Goal: Task Accomplishment & Management: Manage account settings

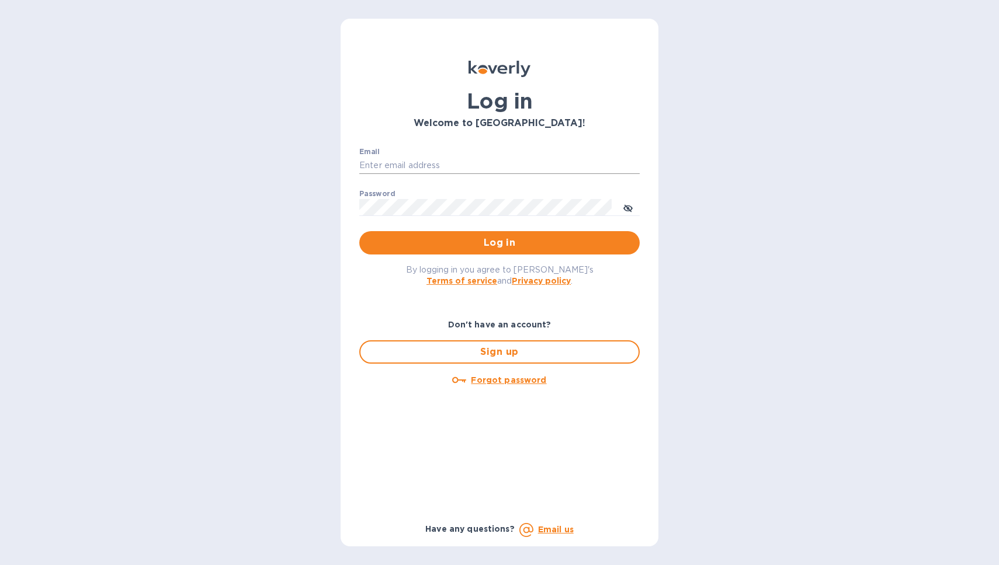
click at [396, 168] on input "Email" at bounding box center [499, 166] width 280 height 18
type input "[EMAIL_ADDRESS][DOMAIN_NAME]"
click at [359, 231] on button "Log in" at bounding box center [499, 242] width 280 height 23
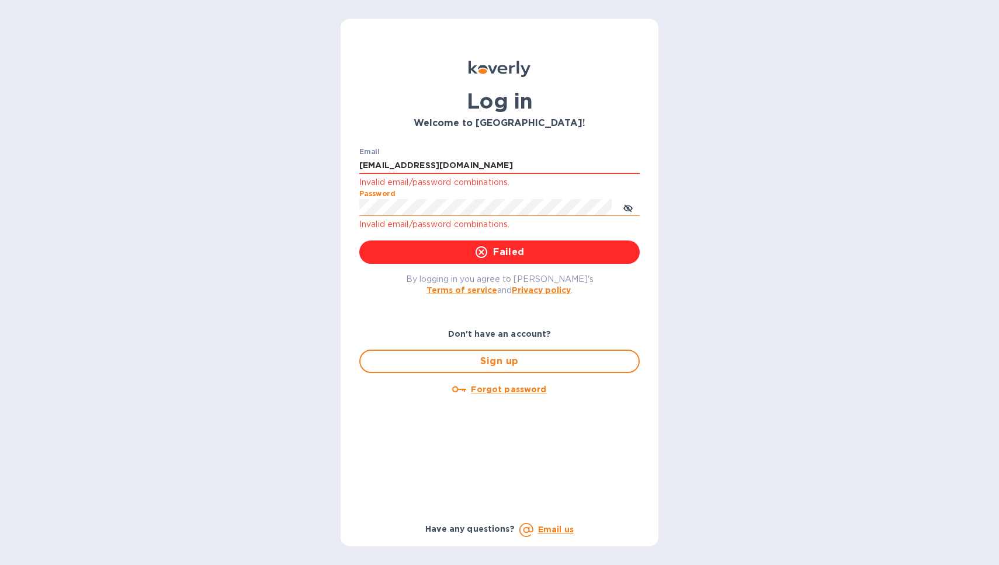
click at [627, 211] on icon "toggle password visibility" at bounding box center [627, 209] width 9 height 6
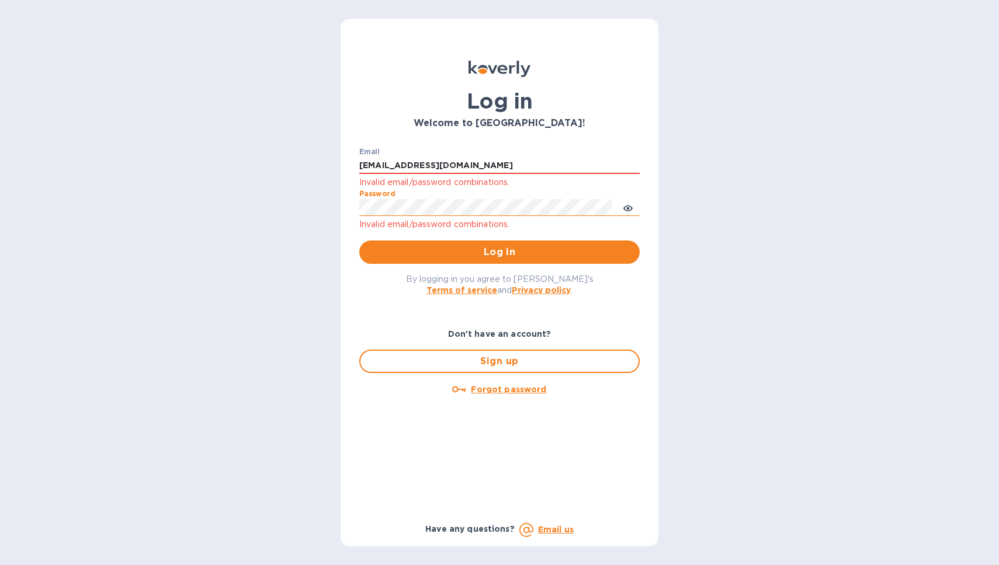
click at [359, 241] on button "Log in" at bounding box center [499, 252] width 280 height 23
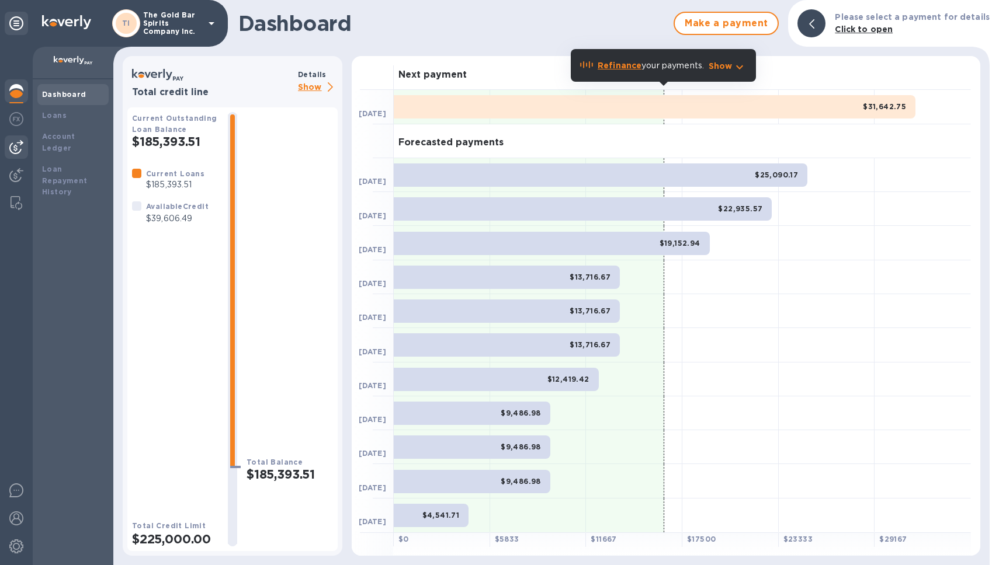
click at [16, 141] on img at bounding box center [16, 147] width 14 height 14
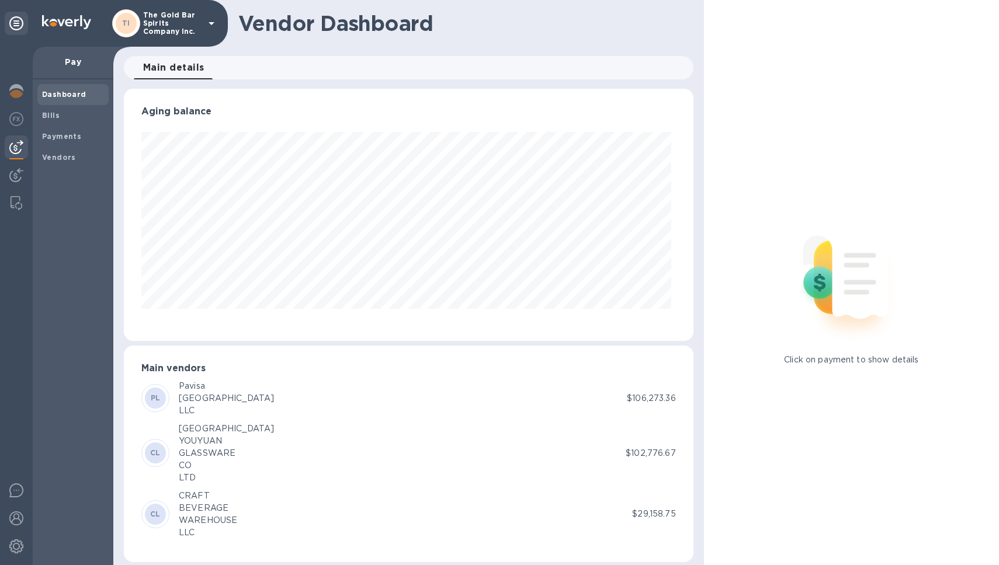
scroll to position [252, 565]
click at [74, 158] on span "Vendors" at bounding box center [73, 158] width 62 height 12
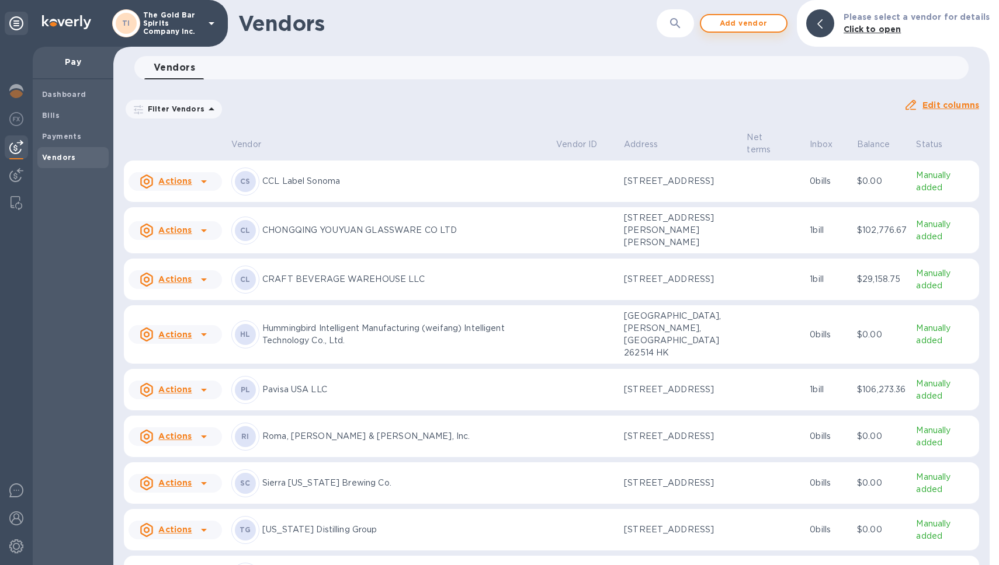
click at [759, 26] on span "Add vendor" at bounding box center [743, 23] width 67 height 14
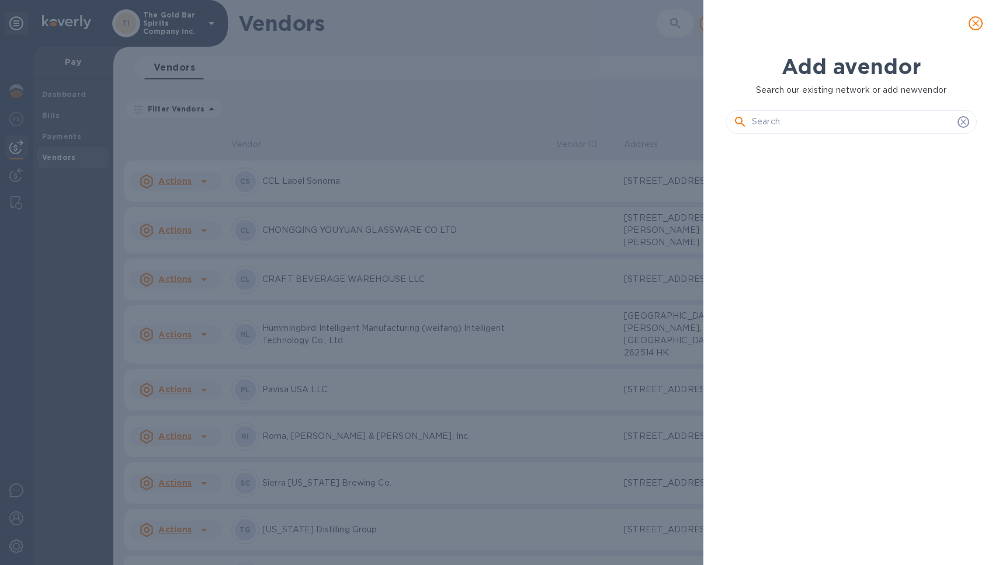
scroll to position [382, 256]
click at [777, 124] on input "text" at bounding box center [852, 122] width 201 height 18
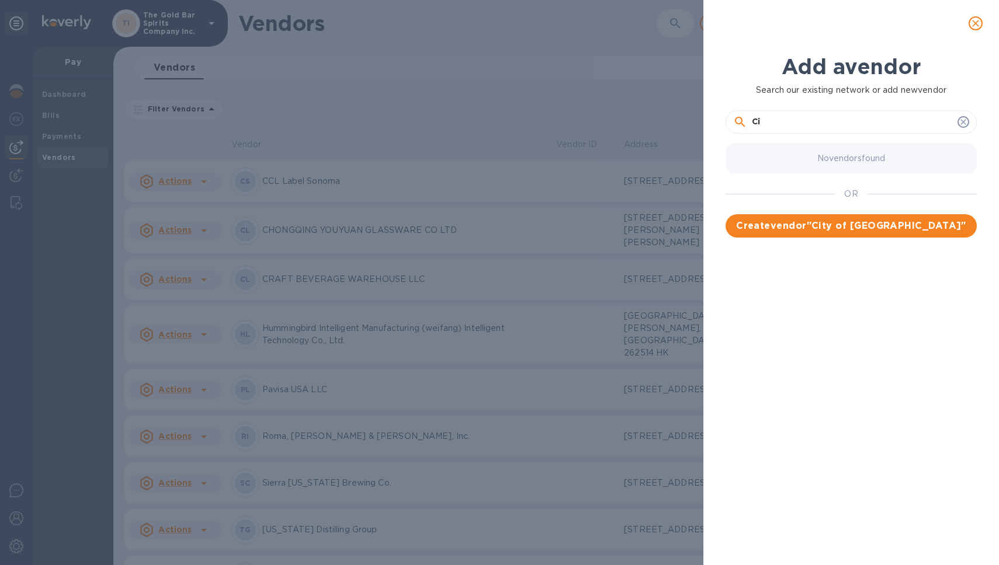
type input "C"
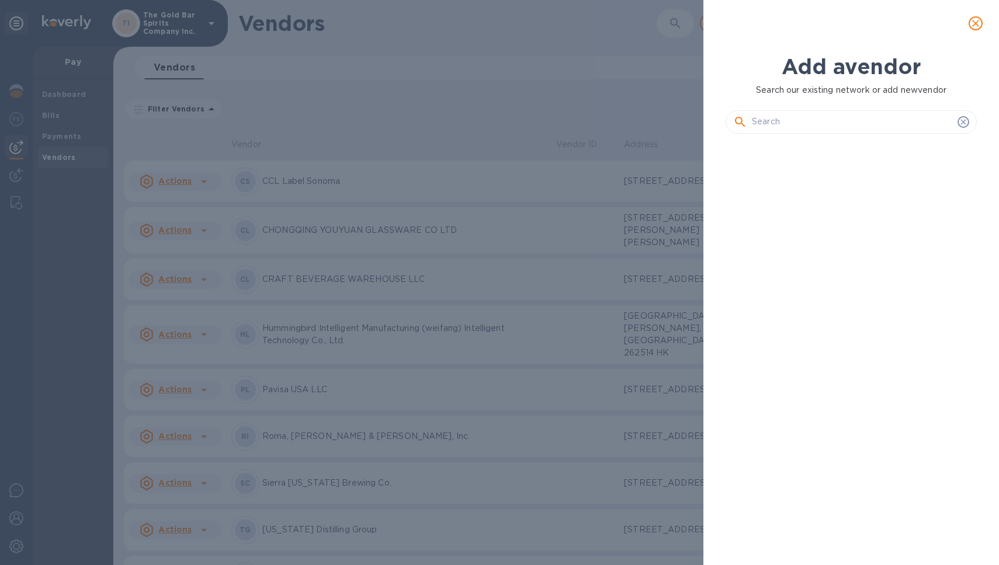
click at [792, 117] on input "text" at bounding box center [852, 122] width 201 height 18
paste input "County of [GEOGRAPHIC_DATA]"
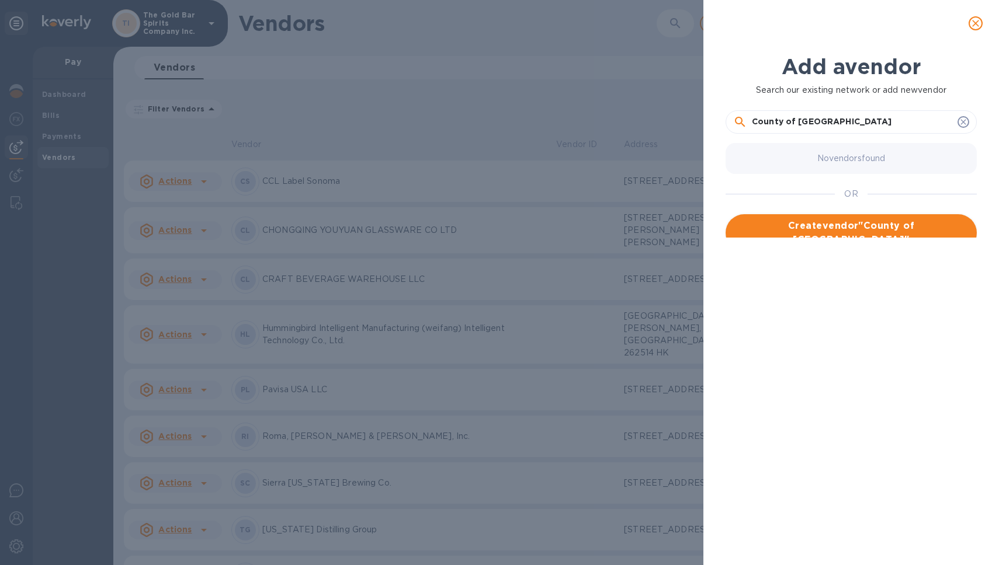
type input "County of [GEOGRAPHIC_DATA]"
click at [808, 214] on button "Create vendor " [GEOGRAPHIC_DATA] "" at bounding box center [850, 232] width 251 height 37
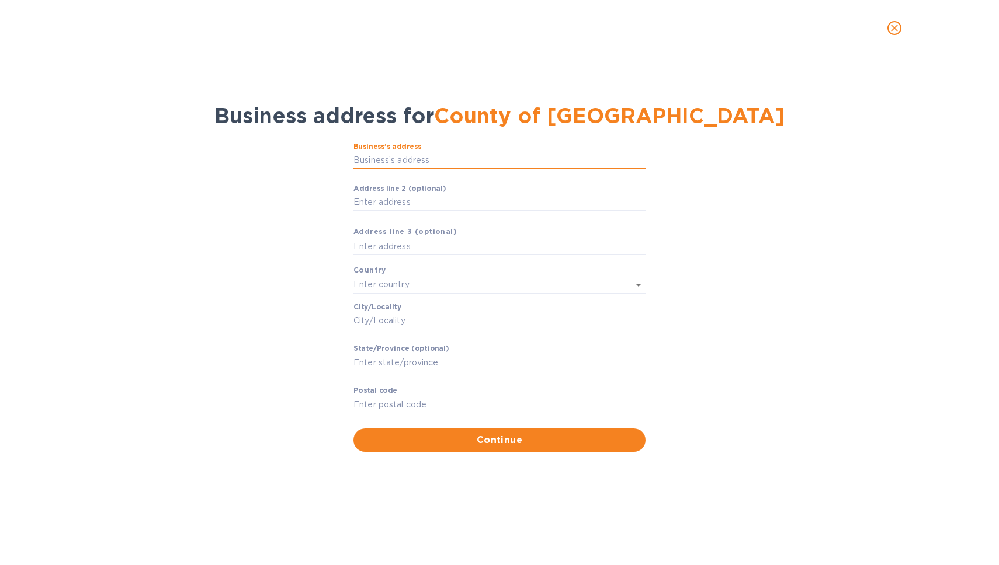
click at [379, 161] on input "Business’s аddress" at bounding box center [499, 161] width 292 height 18
paste input "[STREET_ADDRESS]"
type input "[STREET_ADDRESS]"
type input "[GEOGRAPHIC_DATA]"
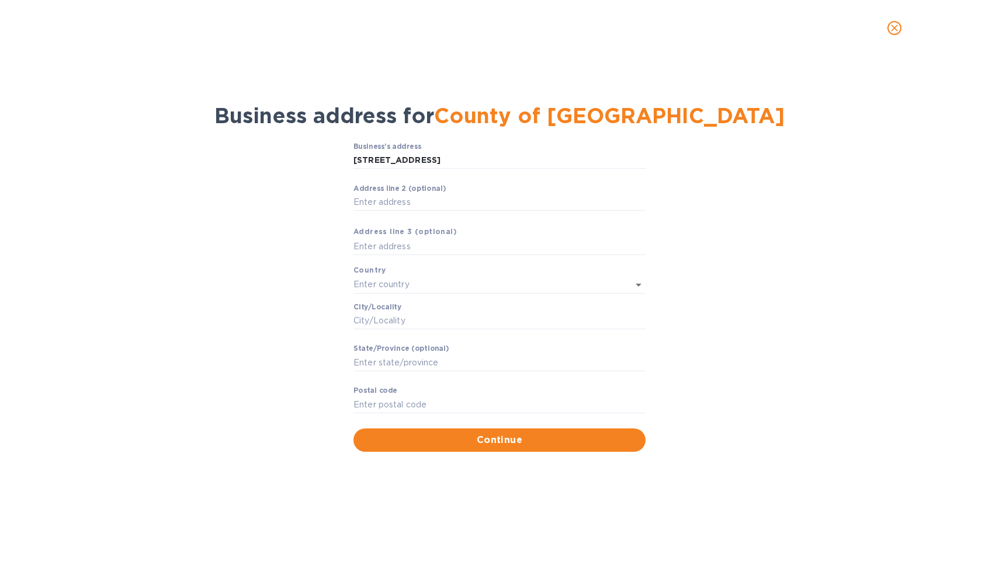
type input "CA"
type input "94612"
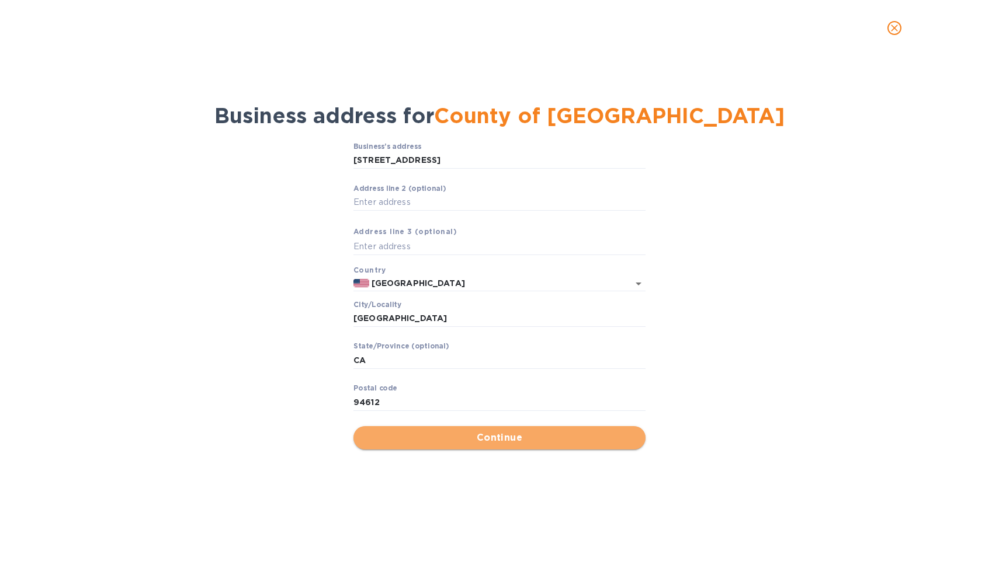
click at [446, 444] on span "Continue" at bounding box center [499, 438] width 273 height 14
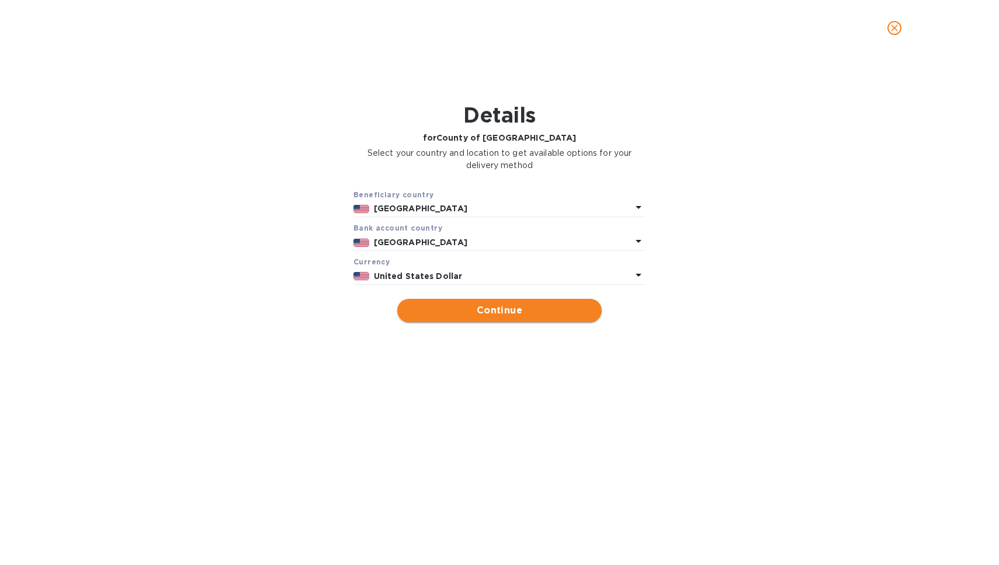
click at [473, 313] on span "Continue" at bounding box center [500, 311] width 186 height 14
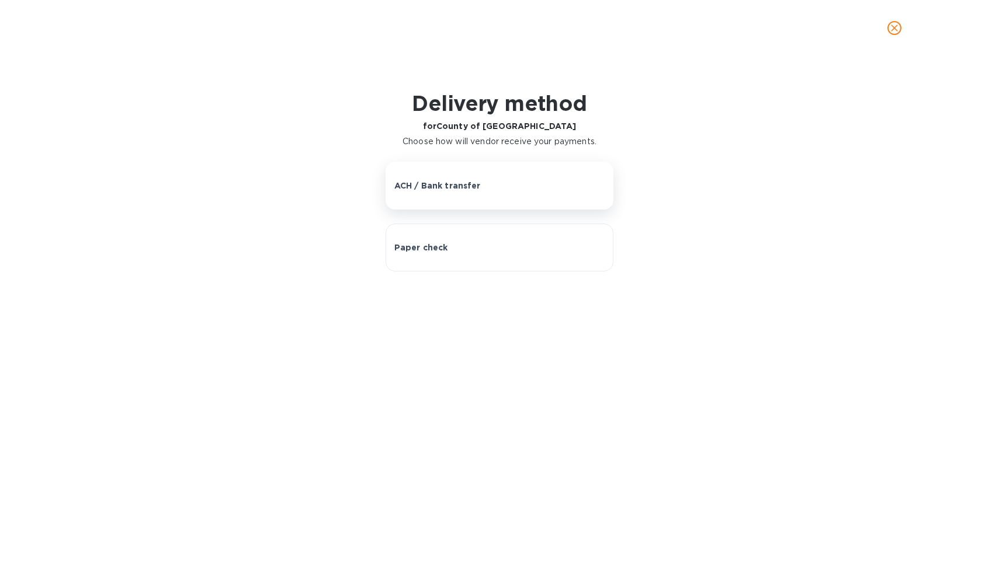
click at [487, 189] on div "ACH / Bank transfer" at bounding box center [499, 186] width 211 height 12
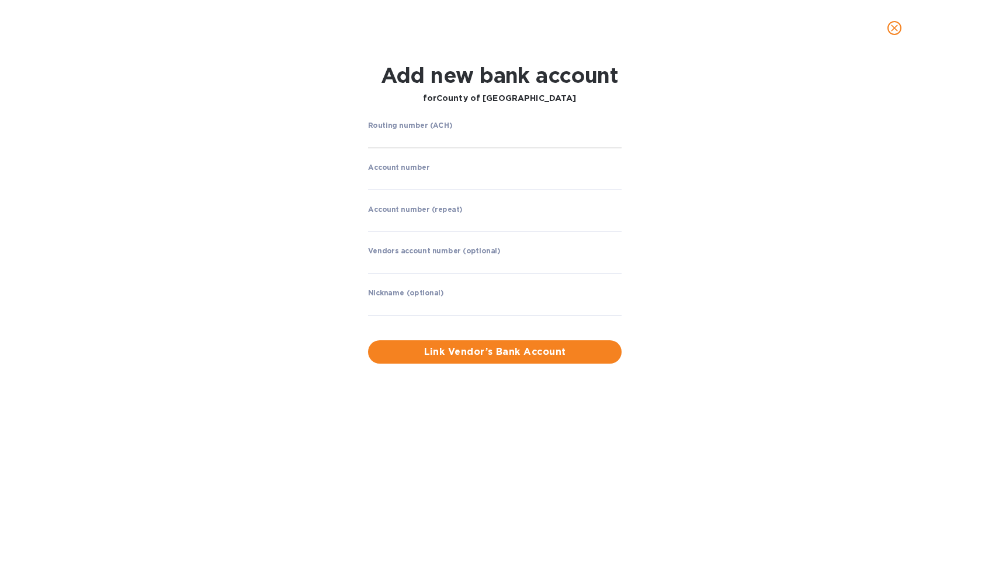
click at [419, 138] on input "string" at bounding box center [495, 140] width 254 height 18
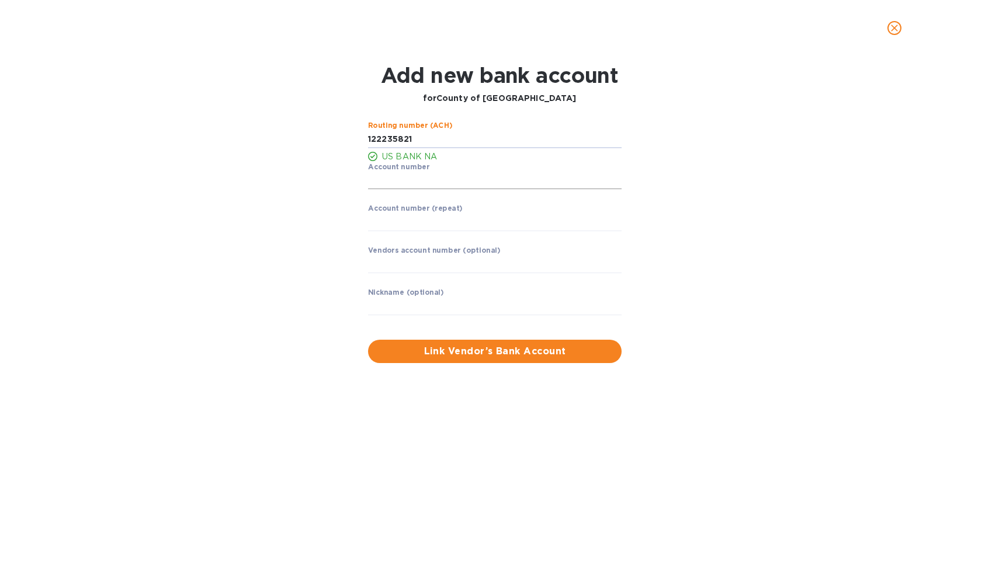
type input "122235821"
click at [419, 180] on input "string" at bounding box center [495, 181] width 254 height 18
click at [435, 223] on input "string" at bounding box center [495, 223] width 254 height 18
click at [418, 173] on input "string" at bounding box center [495, 181] width 254 height 18
click at [419, 178] on input "string" at bounding box center [495, 181] width 254 height 18
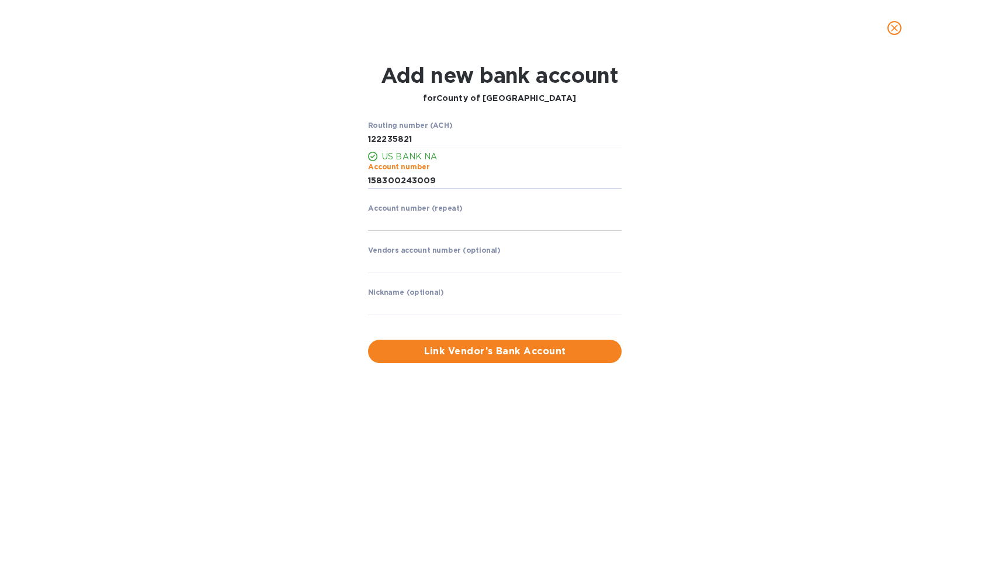
type input "158300243009"
click at [425, 216] on input "string" at bounding box center [495, 223] width 254 height 18
type input "158300243009"
click at [450, 353] on span "Link Vendor’s Bank Account" at bounding box center [494, 352] width 235 height 14
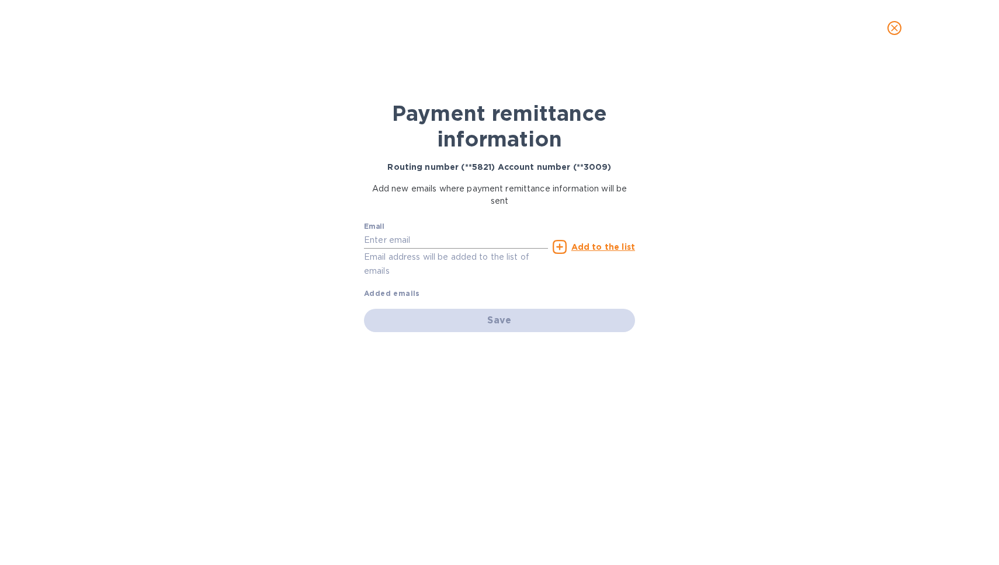
click at [394, 245] on input "text" at bounding box center [456, 241] width 184 height 18
paste input "[EMAIL_ADDRESS][DOMAIN_NAME]"
click at [365, 242] on input "[EMAIL_ADDRESS][DOMAIN_NAME]" at bounding box center [456, 241] width 184 height 18
type input "[EMAIL_ADDRESS][DOMAIN_NAME]"
click at [563, 248] on icon at bounding box center [560, 247] width 14 height 14
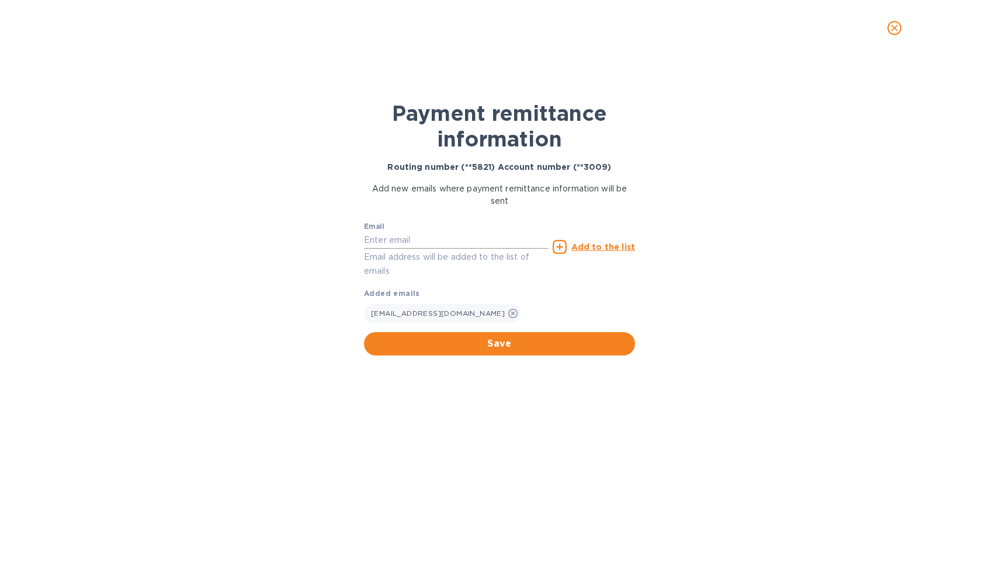
click at [447, 241] on input "text" at bounding box center [456, 241] width 184 height 18
paste input "[PERSON_NAME][EMAIL_ADDRESS][DOMAIN_NAME]"
type input "[PERSON_NAME][EMAIL_ADDRESS][DOMAIN_NAME]"
click at [567, 247] on icon at bounding box center [560, 247] width 14 height 14
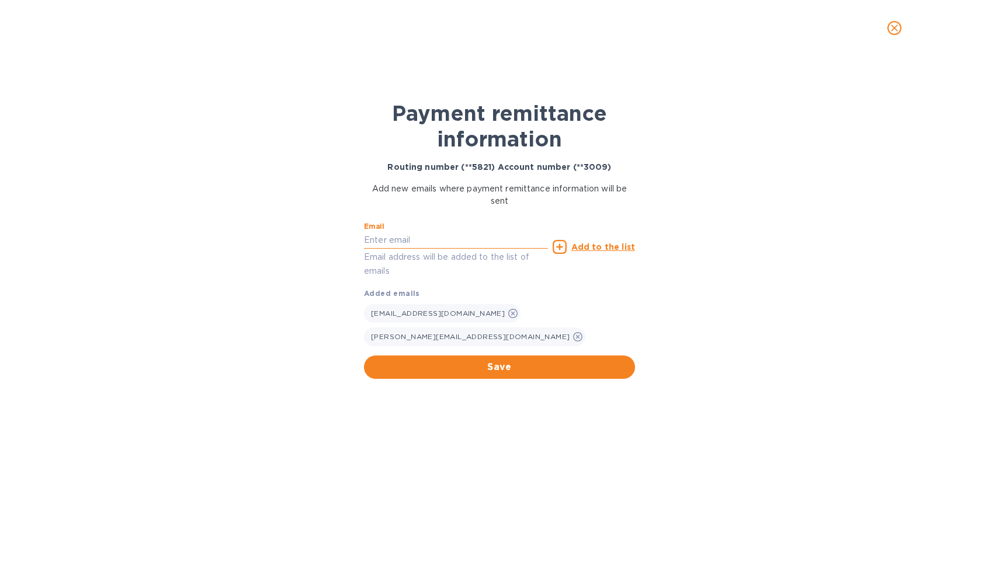
click at [480, 238] on input "text" at bounding box center [456, 241] width 184 height 18
paste input "[PERSON_NAME][EMAIL_ADDRESS][PERSON_NAME][DOMAIN_NAME]"
type input "[PERSON_NAME][EMAIL_ADDRESS][PERSON_NAME][DOMAIN_NAME]"
click at [582, 247] on u "Add to the list" at bounding box center [603, 246] width 64 height 9
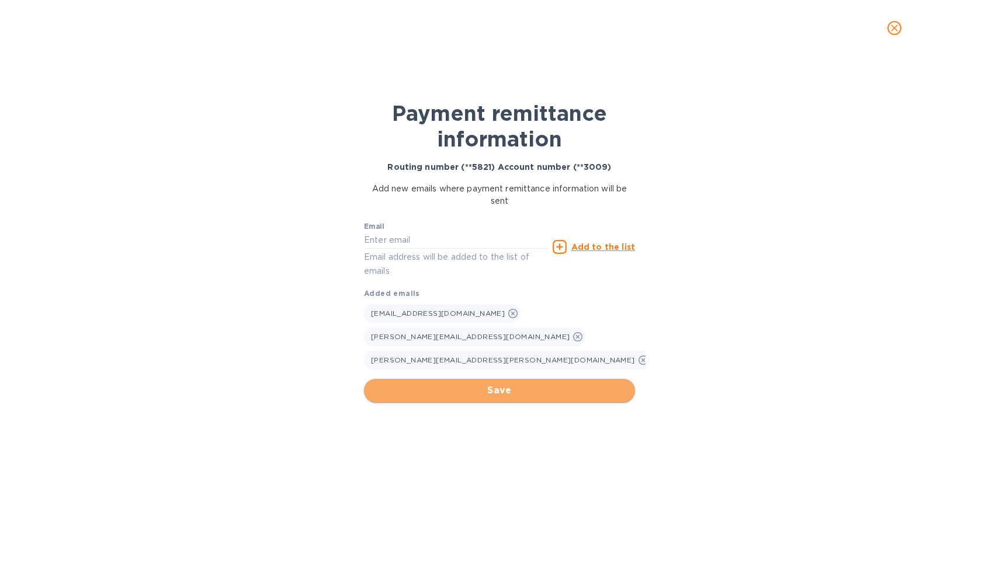
click at [471, 384] on span "Save" at bounding box center [499, 391] width 252 height 14
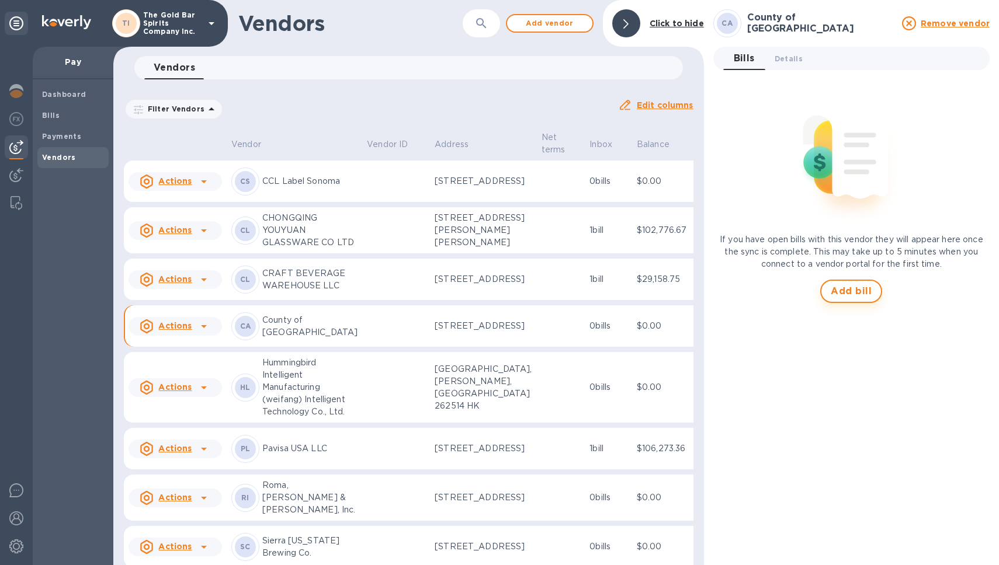
click at [848, 287] on span "Add bill" at bounding box center [851, 291] width 41 height 14
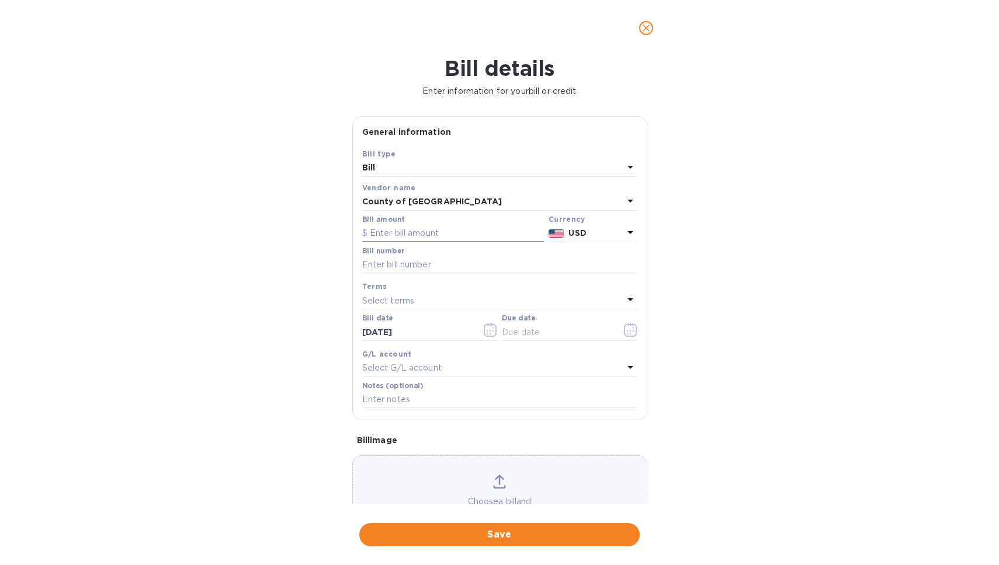
click at [415, 233] on input "text" at bounding box center [453, 234] width 182 height 18
click at [390, 267] on input "text" at bounding box center [499, 265] width 275 height 18
click at [407, 232] on input "37,152.68" at bounding box center [457, 234] width 174 height 18
type input "37,152.67"
click at [409, 269] on input "text" at bounding box center [499, 265] width 275 height 18
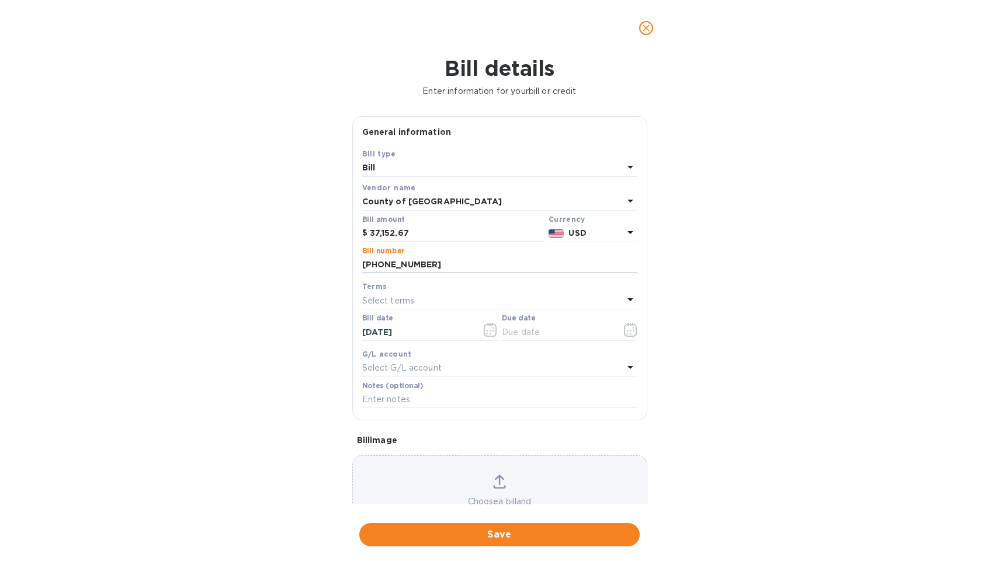
type input "[PHONE_NUMBER]"
click at [446, 303] on div "Select terms" at bounding box center [492, 301] width 261 height 16
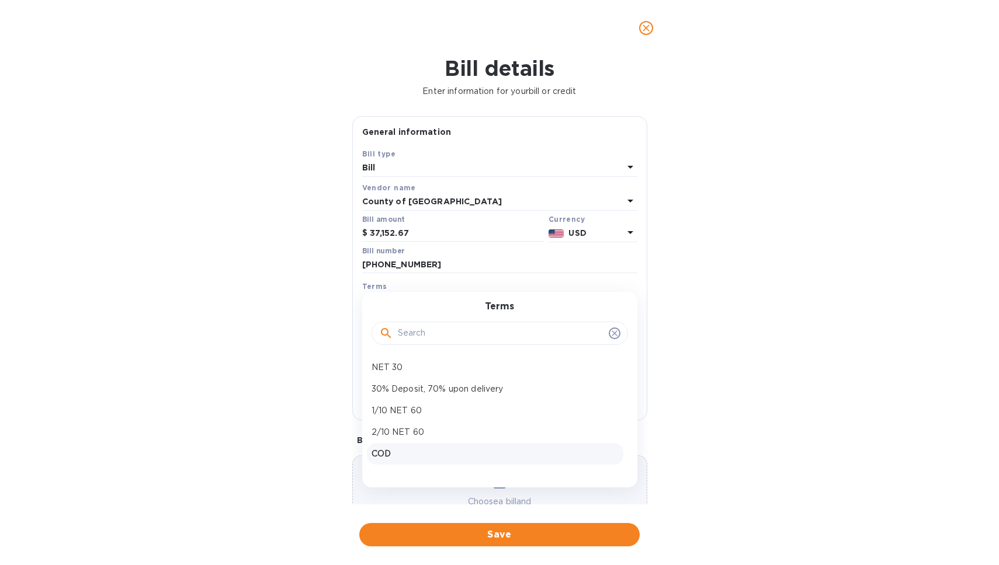
click at [407, 449] on p "COD" at bounding box center [494, 454] width 247 height 12
type input "[DATE]"
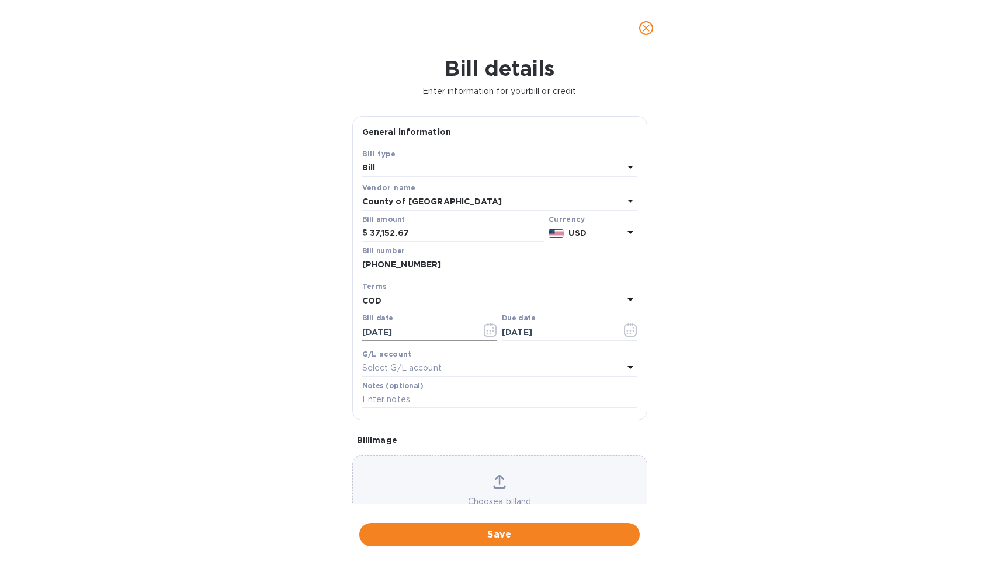
scroll to position [51, 0]
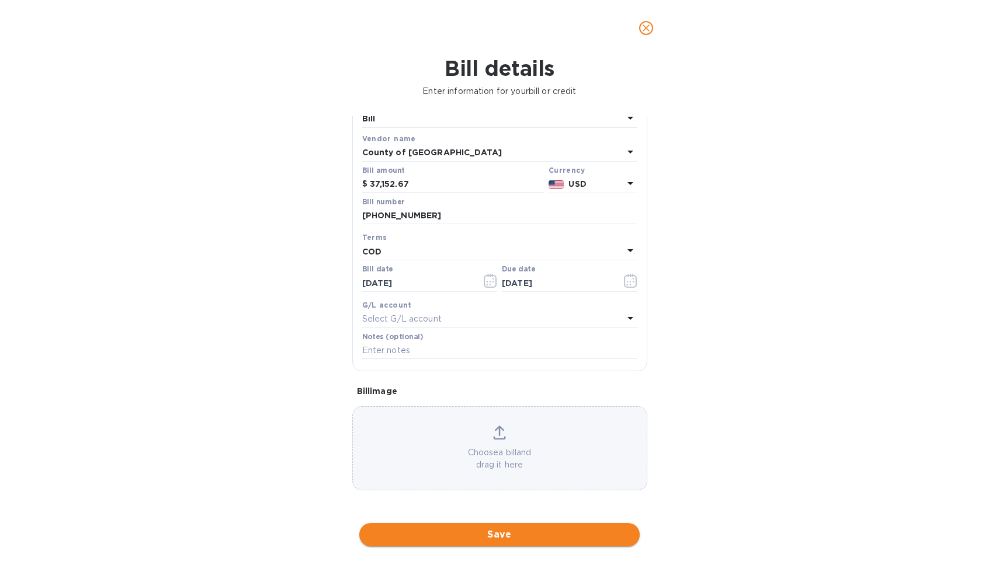
click at [483, 540] on span "Save" at bounding box center [500, 535] width 262 height 14
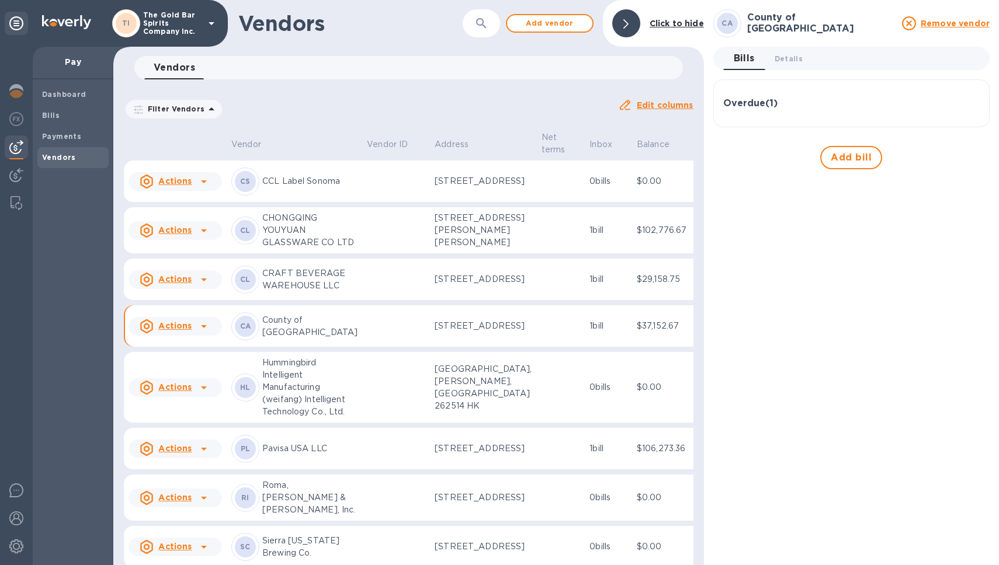
click at [833, 112] on div "CA County of Alameda Remove vendor Bills 0 Details 0 Overdue ( 1 ) Bill № [PHON…" at bounding box center [851, 282] width 295 height 565
click at [785, 113] on div "Overdue ( 1 )" at bounding box center [851, 103] width 256 height 28
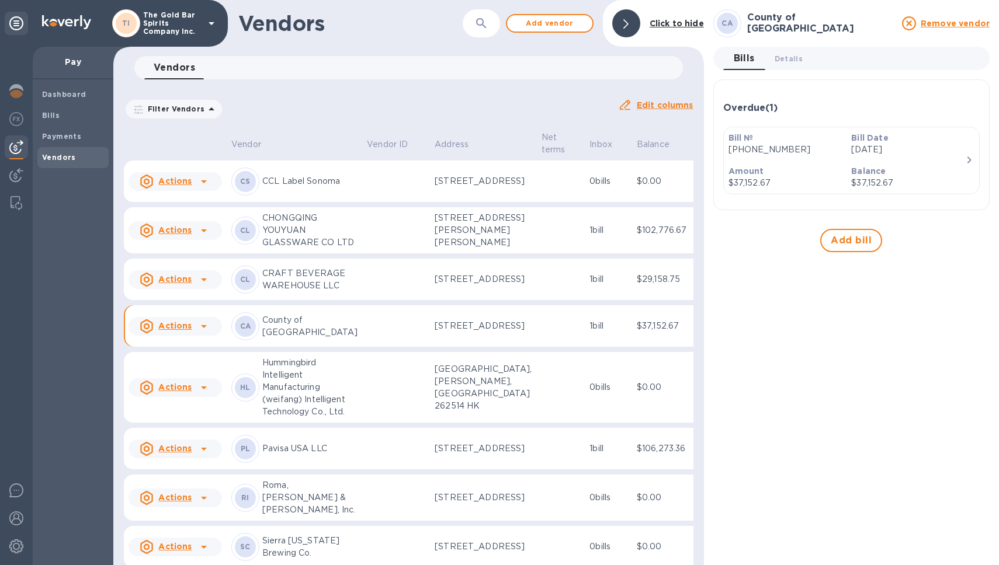
click at [811, 164] on div "Amount $37,152.67" at bounding box center [785, 177] width 123 height 33
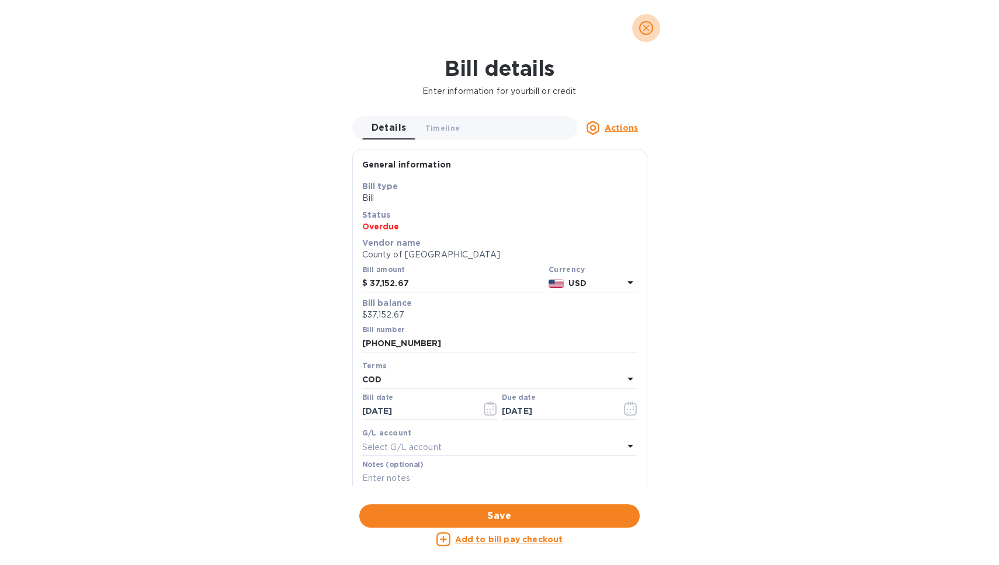
click at [645, 32] on icon "close" at bounding box center [646, 28] width 12 height 12
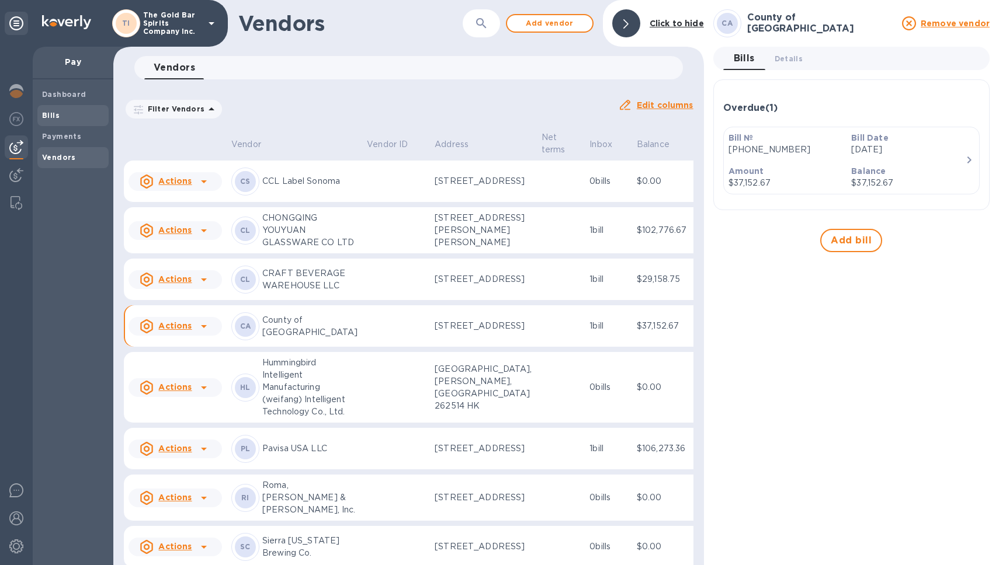
click at [48, 112] on b "Bills" at bounding box center [51, 115] width 18 height 9
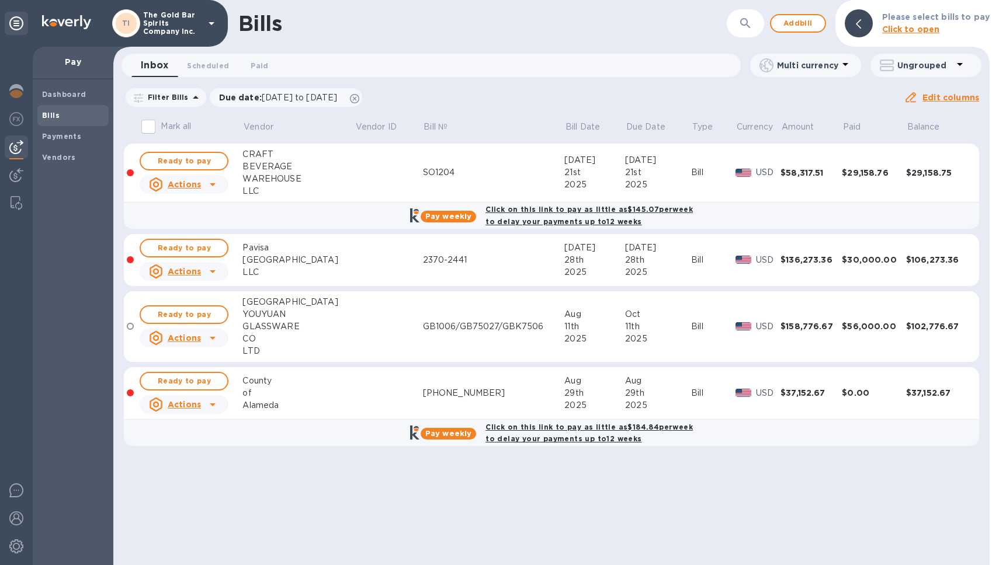
click at [484, 387] on div "[PHONE_NUMBER]" at bounding box center [494, 393] width 142 height 12
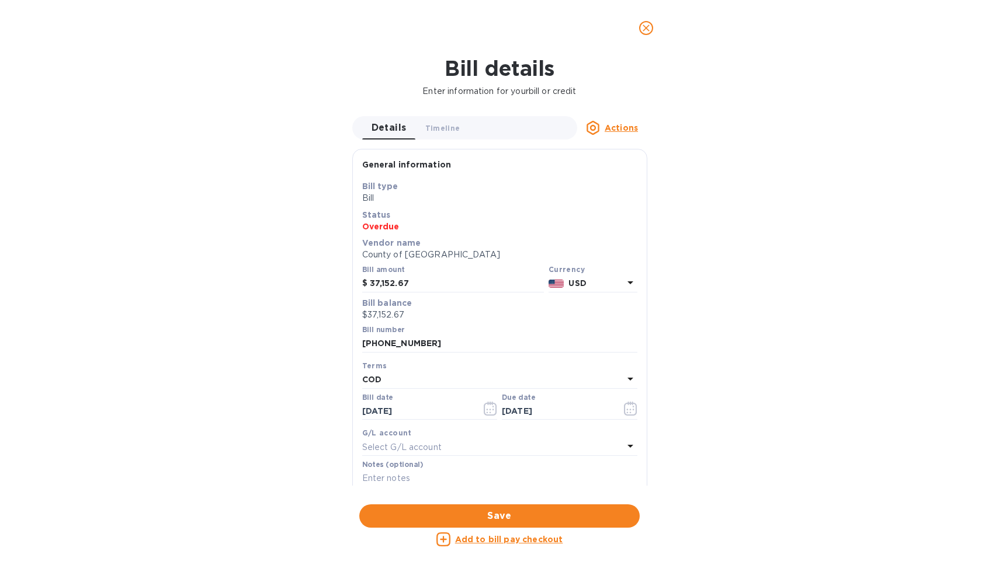
click at [650, 27] on icon "close" at bounding box center [646, 28] width 12 height 12
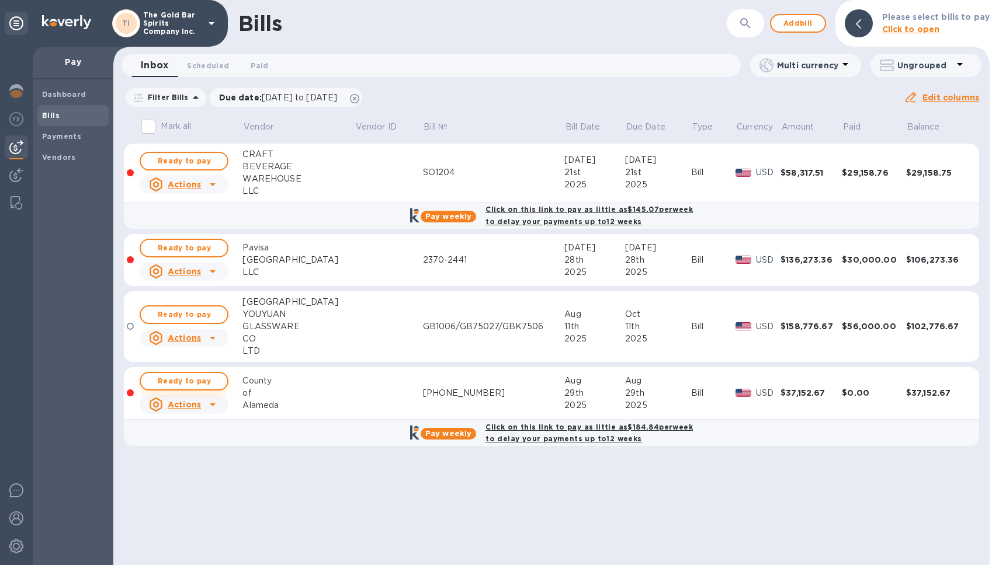
click at [203, 377] on span "Ready to pay" at bounding box center [184, 381] width 68 height 14
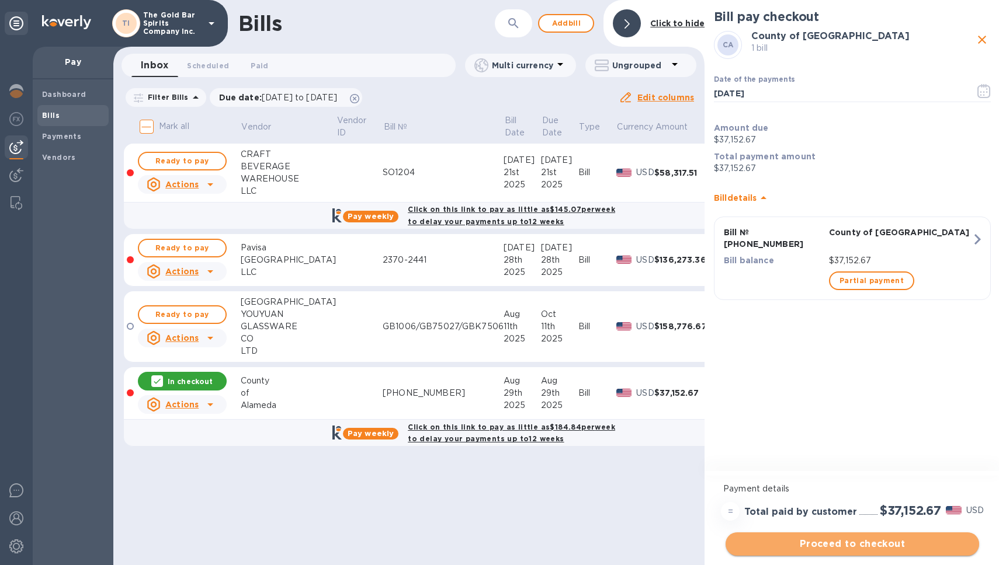
click at [838, 545] on span "Proceed to checkout" at bounding box center [852, 544] width 235 height 14
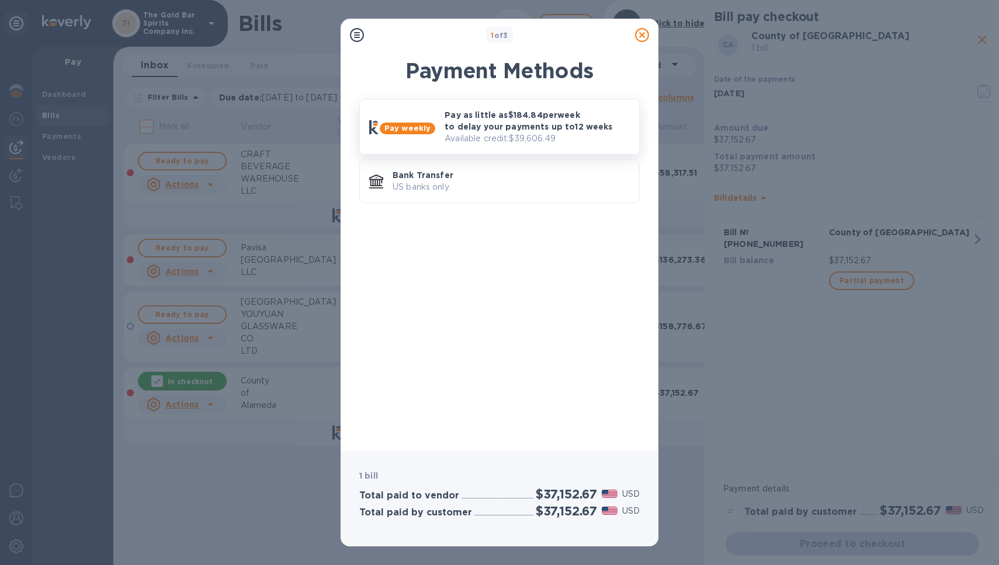
click at [545, 145] on div "Pay as little as $184.84 per week to delay your payments up to 12 weeks Availab…" at bounding box center [537, 127] width 195 height 45
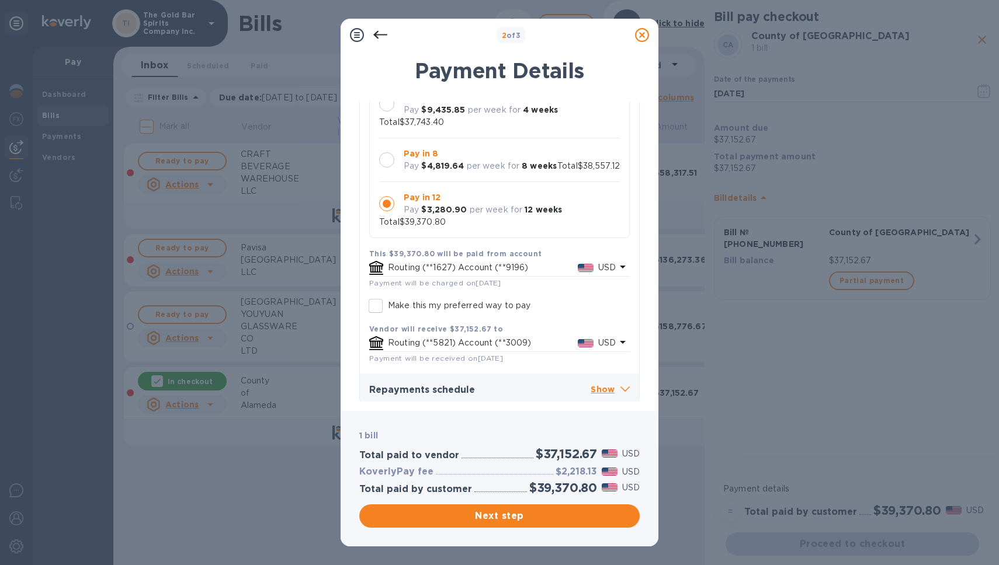
scroll to position [132, 0]
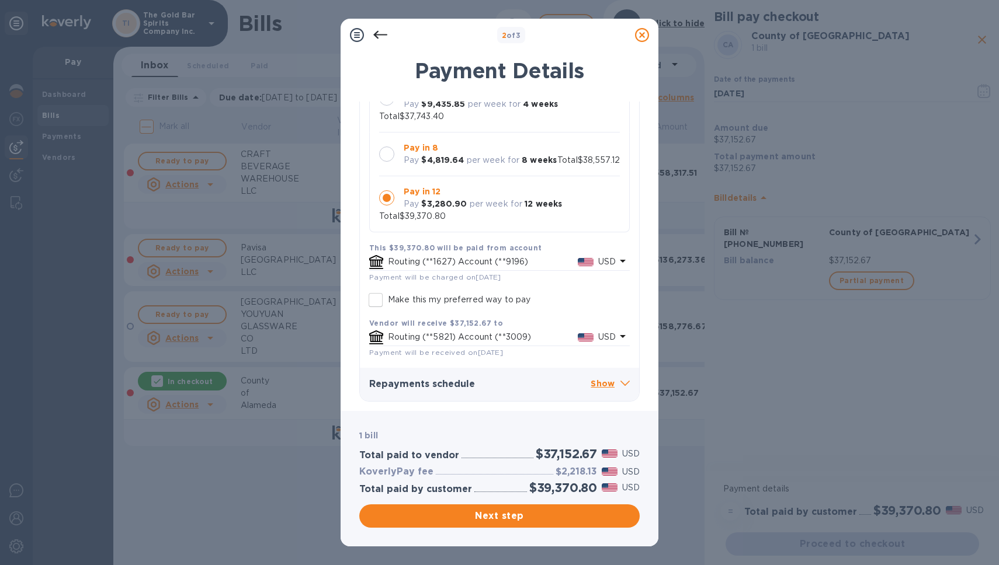
click at [390, 147] on div at bounding box center [386, 154] width 15 height 15
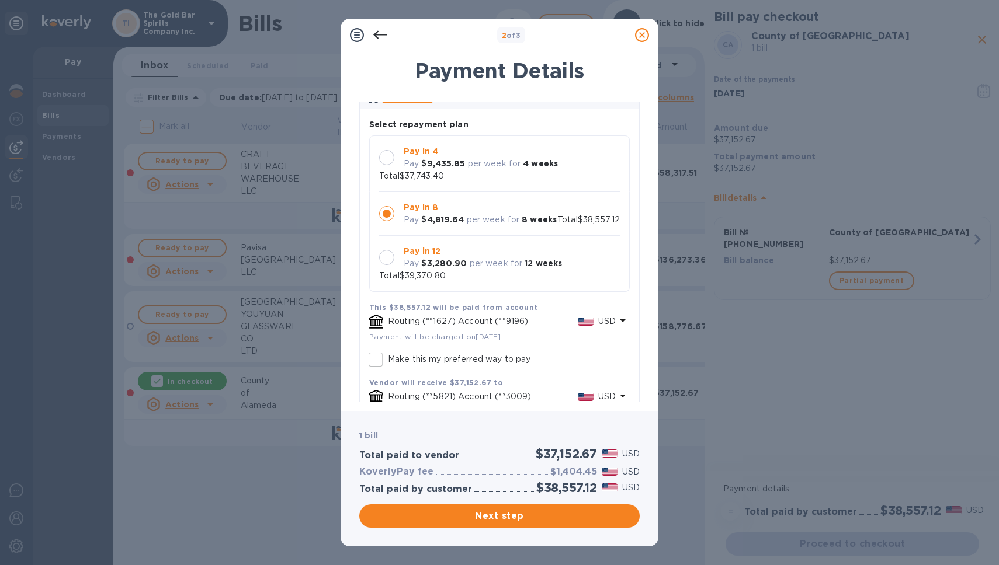
scroll to position [59, 0]
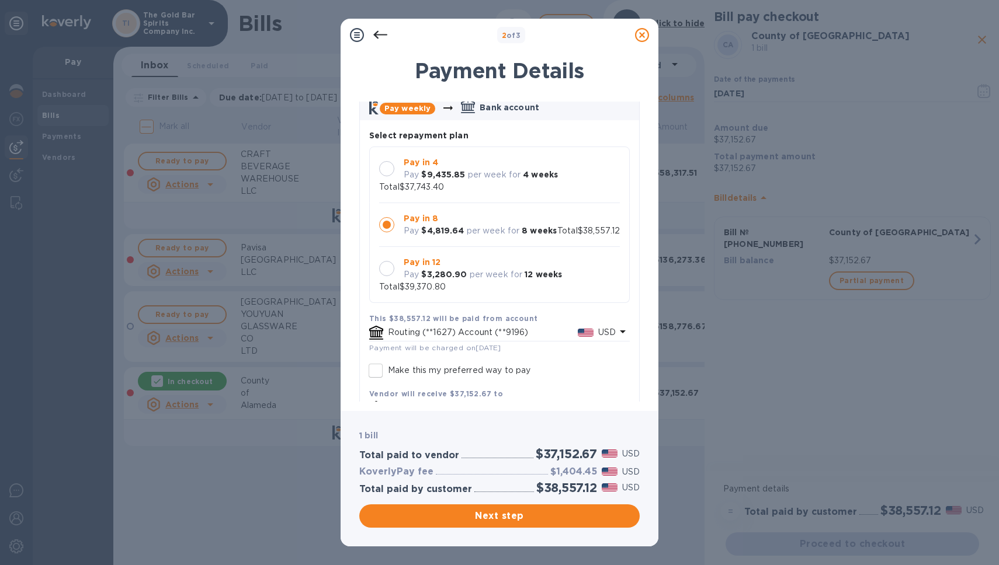
click at [387, 168] on div at bounding box center [386, 168] width 15 height 15
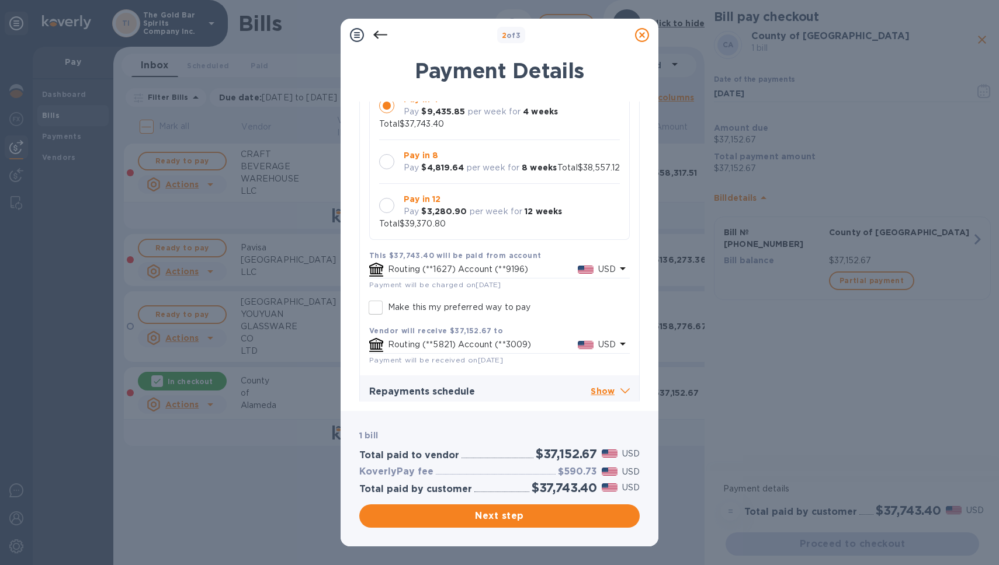
scroll to position [123, 0]
drag, startPoint x: 558, startPoint y: 474, endPoint x: 592, endPoint y: 473, distance: 33.9
click at [592, 474] on h3 "$590.73" at bounding box center [577, 472] width 39 height 11
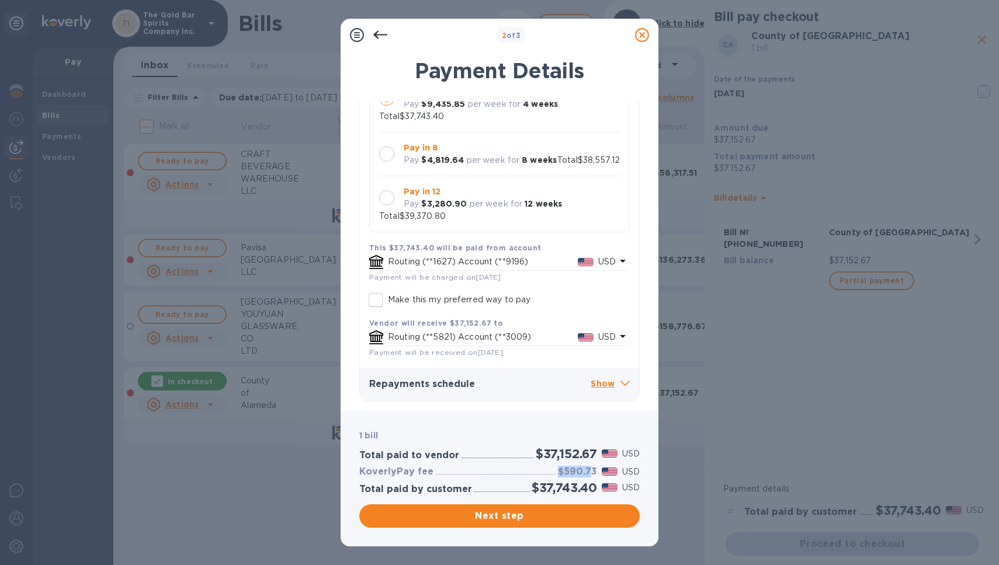
scroll to position [91, 0]
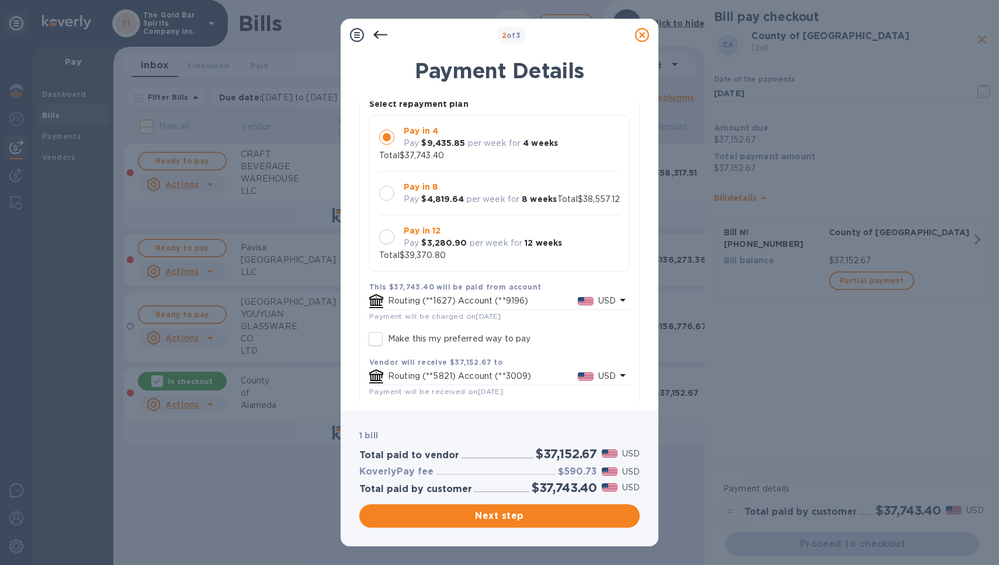
click at [392, 196] on div at bounding box center [386, 193] width 15 height 15
click at [388, 245] on div at bounding box center [386, 237] width 15 height 15
click at [388, 186] on div at bounding box center [386, 193] width 15 height 15
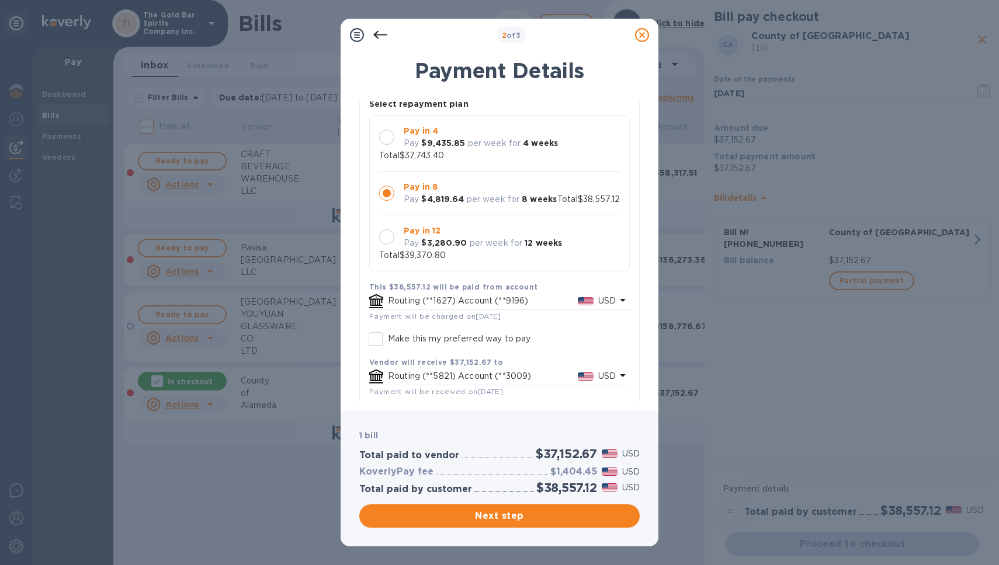
click at [387, 245] on div at bounding box center [386, 237] width 15 height 15
click at [387, 186] on div at bounding box center [386, 193] width 15 height 15
click at [393, 245] on div at bounding box center [386, 237] width 15 height 15
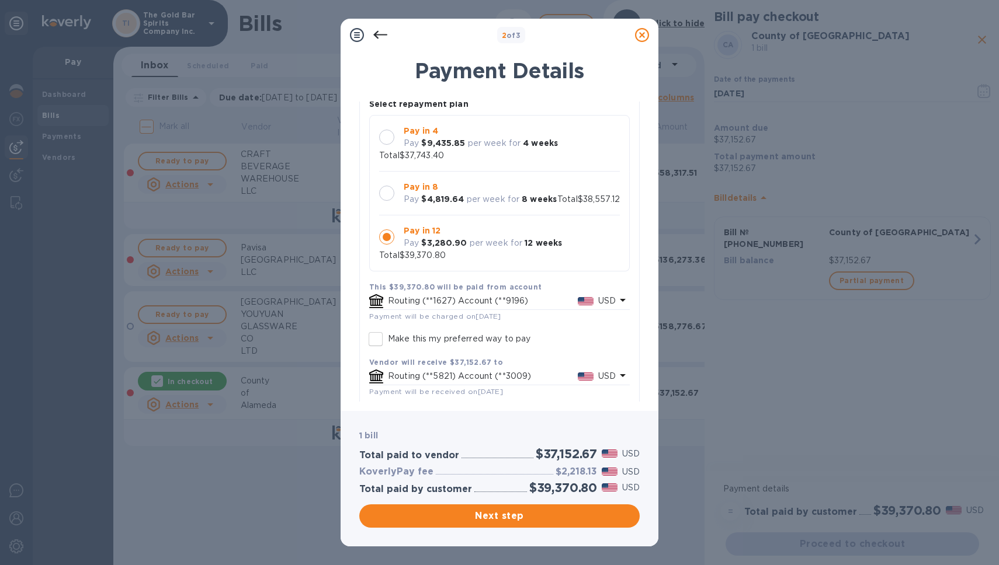
scroll to position [11, 0]
click at [384, 186] on div at bounding box center [386, 193] width 15 height 15
click at [388, 245] on div at bounding box center [386, 237] width 15 height 15
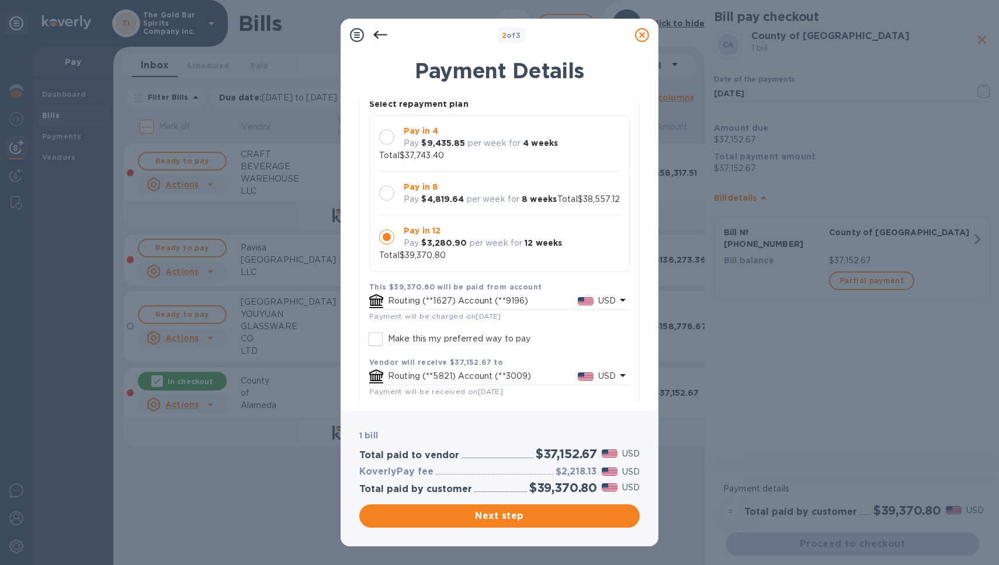
click at [380, 181] on div at bounding box center [386, 193] width 25 height 25
click at [387, 245] on div at bounding box center [386, 237] width 15 height 15
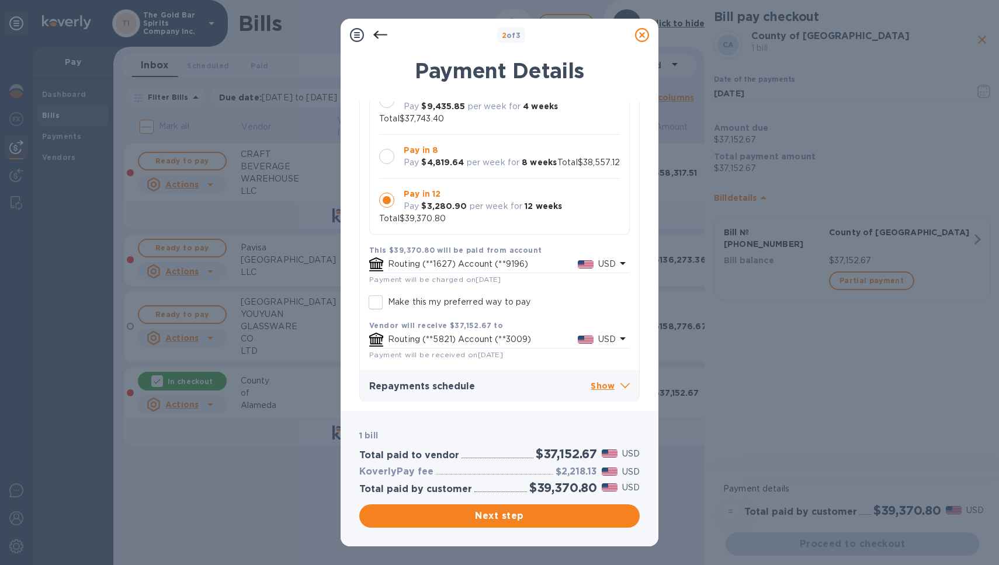
scroll to position [132, 0]
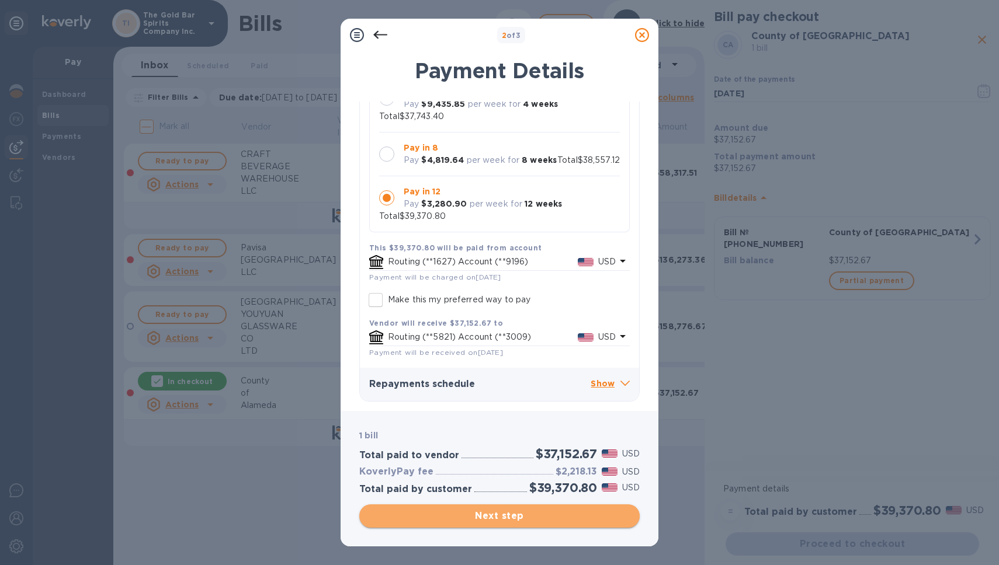
click at [485, 523] on button "Next step" at bounding box center [499, 516] width 280 height 23
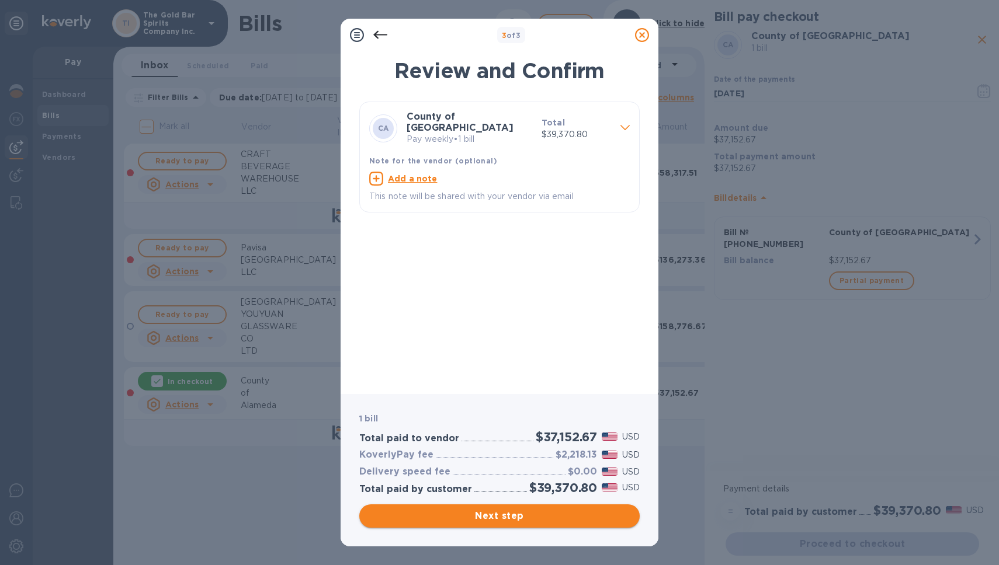
click at [510, 522] on span "Next step" at bounding box center [500, 516] width 262 height 14
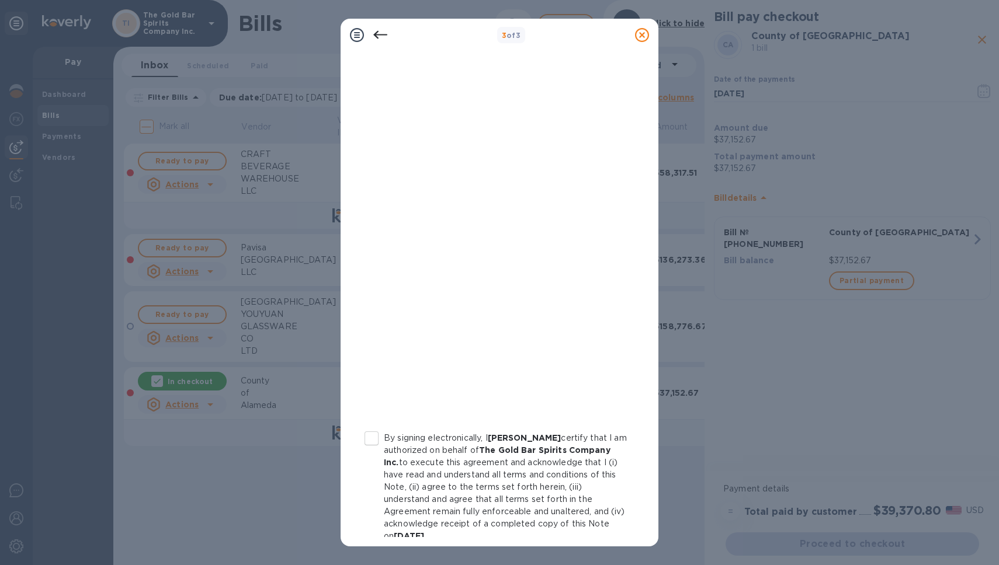
scroll to position [99, 0]
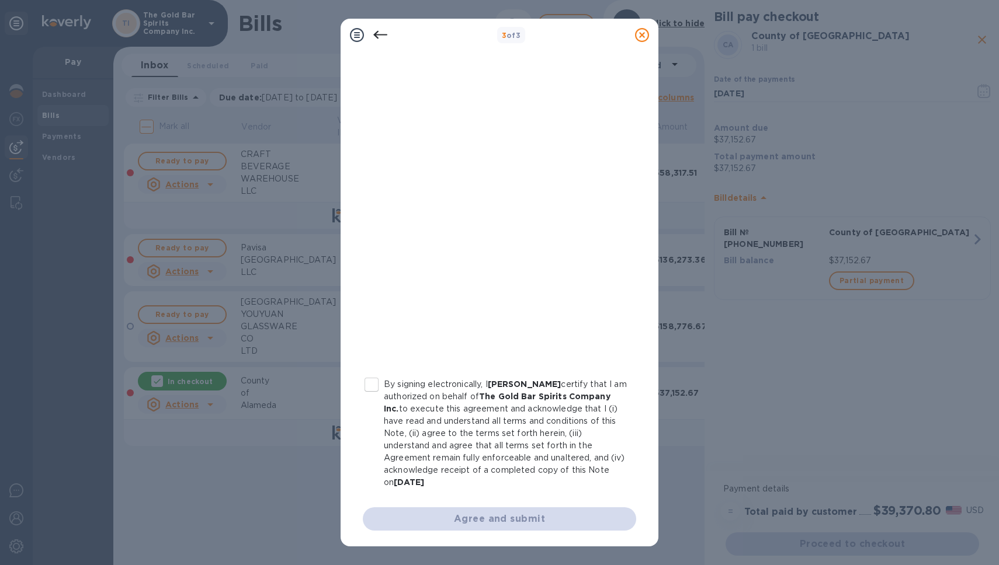
click at [373, 386] on input "By signing electronically, I [PERSON_NAME] certify that I am authorized on beha…" at bounding box center [371, 385] width 25 height 25
checkbox input "true"
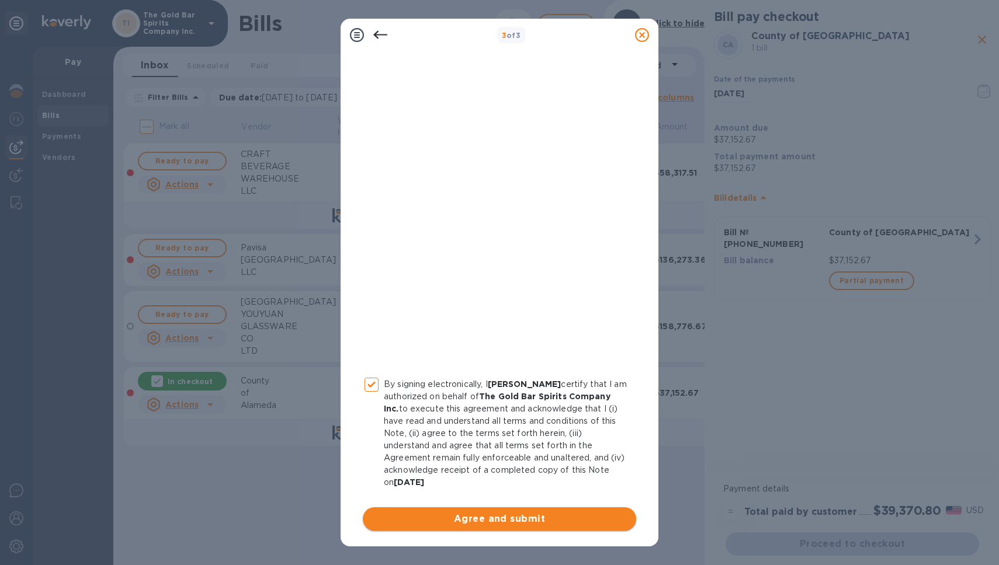
click at [514, 522] on span "Agree and submit" at bounding box center [499, 519] width 255 height 14
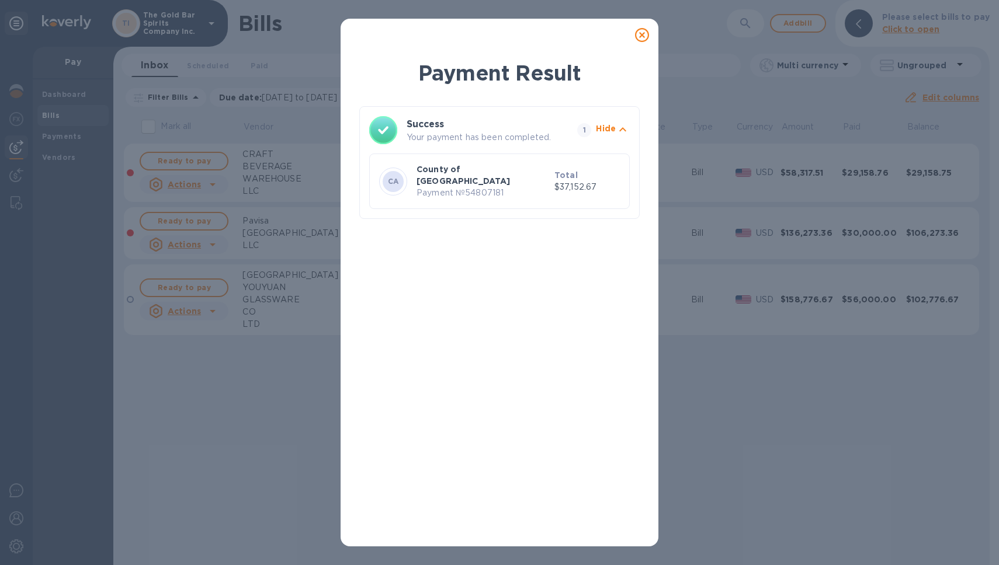
click at [646, 34] on icon at bounding box center [642, 35] width 14 height 14
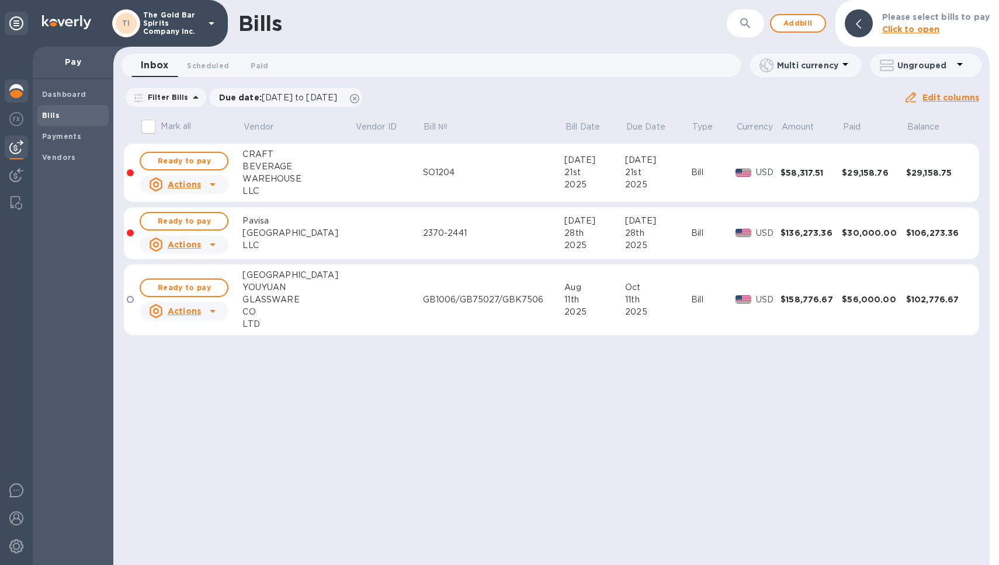
click at [13, 100] on div at bounding box center [16, 92] width 23 height 26
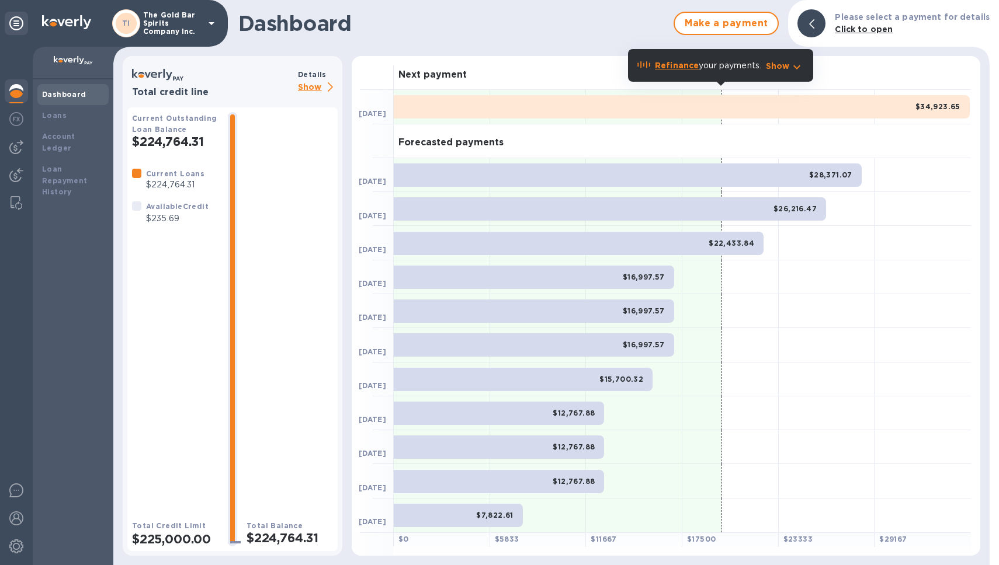
click at [921, 107] on b "$34,923.65" at bounding box center [937, 106] width 45 height 9
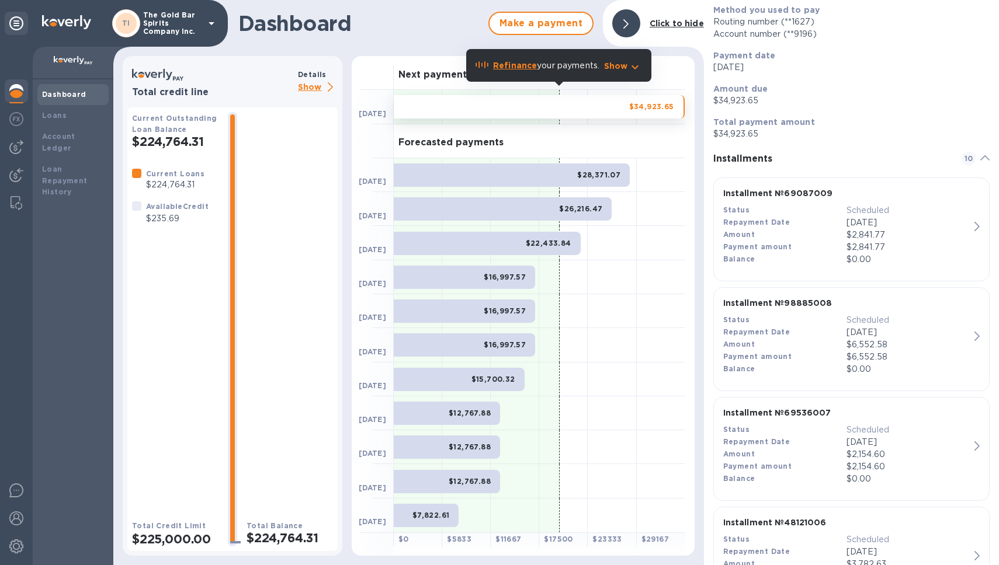
scroll to position [114, 0]
click at [865, 243] on p "$2,841.77" at bounding box center [907, 247] width 123 height 12
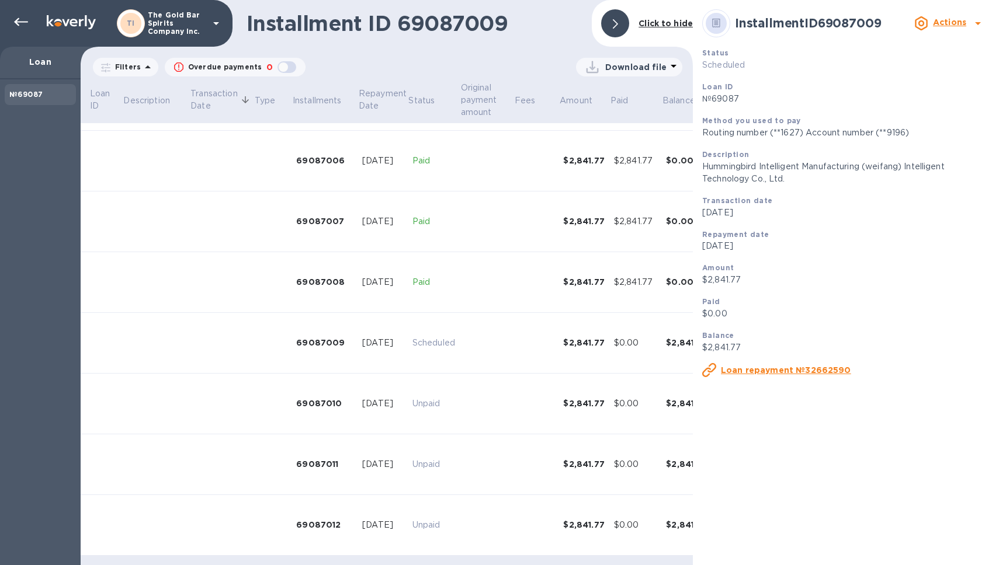
scroll to position [403, 0]
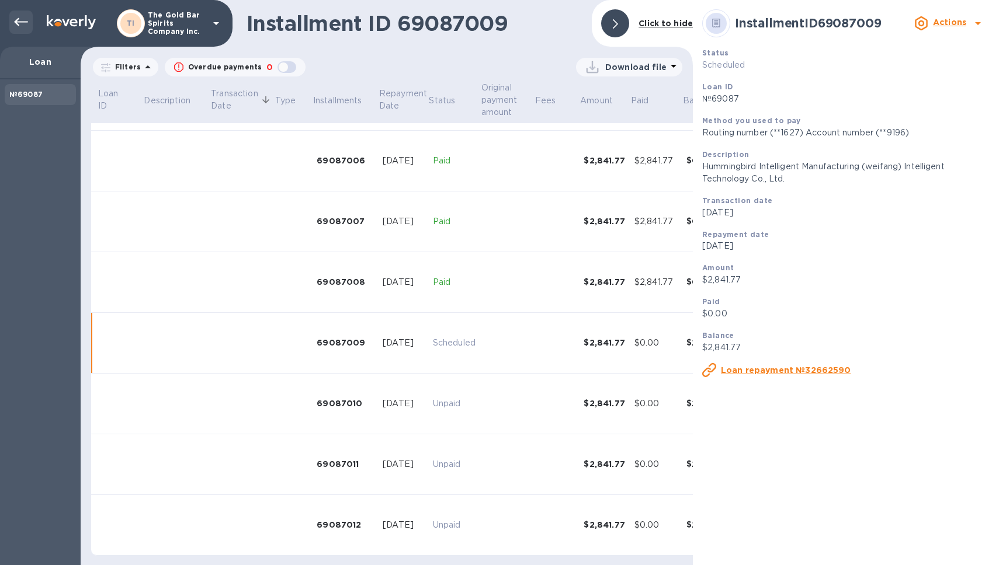
click at [19, 23] on icon at bounding box center [21, 22] width 14 height 14
